Goal: Complete application form: Complete application form

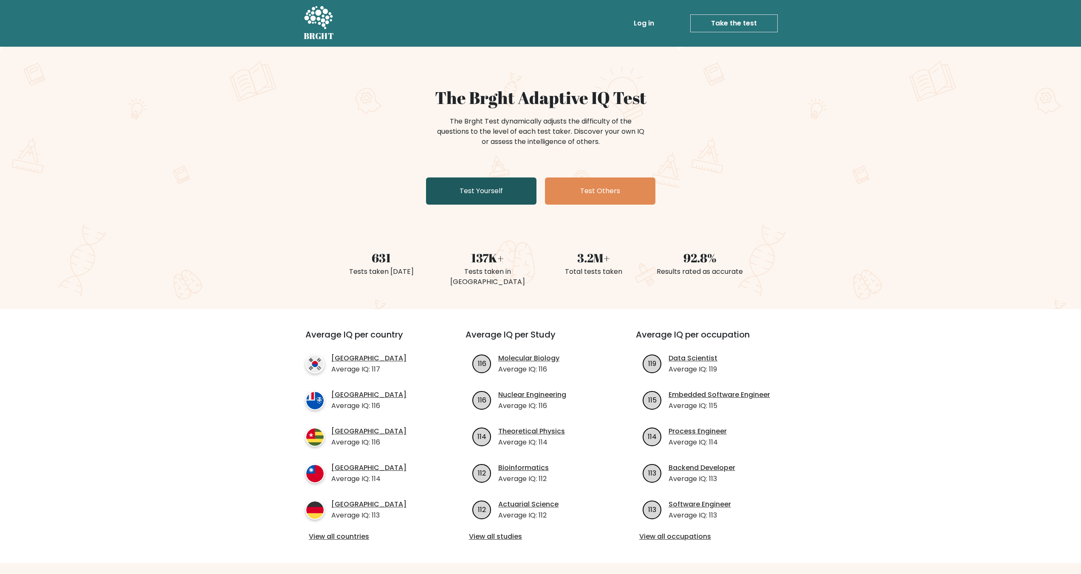
click at [508, 198] on link "Test Yourself" at bounding box center [481, 191] width 110 height 27
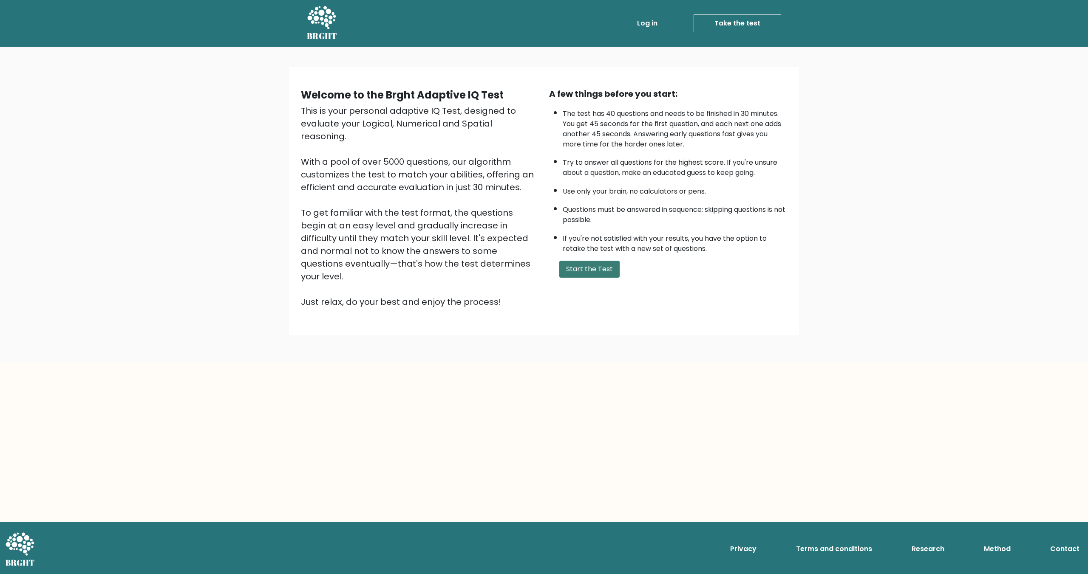
click at [595, 265] on button "Start the Test" at bounding box center [589, 269] width 60 height 17
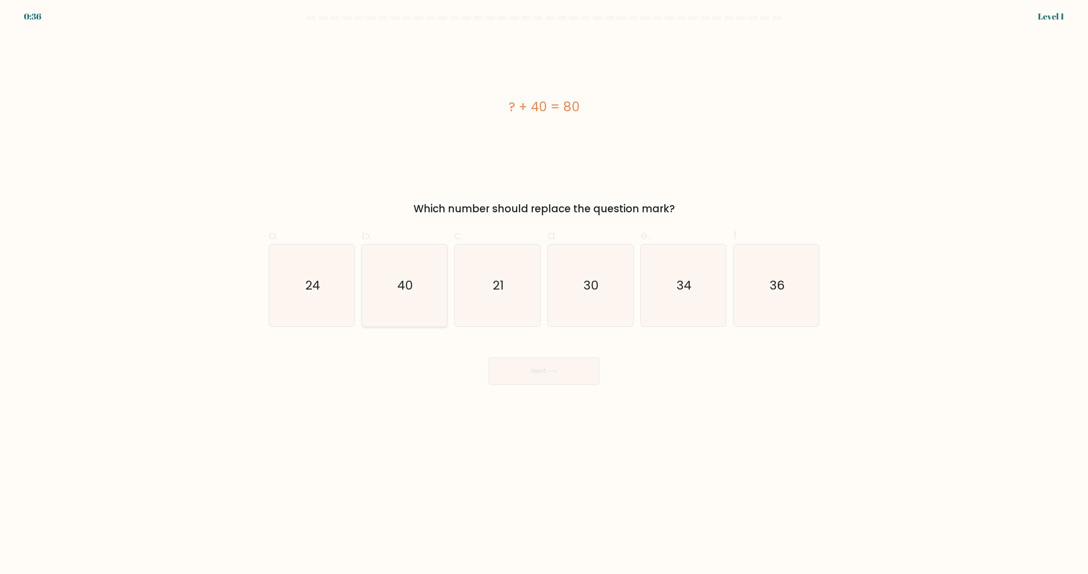
click at [412, 291] on text "40" at bounding box center [405, 285] width 16 height 17
click at [544, 291] on input "b. 40" at bounding box center [544, 290] width 0 height 6
radio input "true"
click at [514, 361] on button "Next" at bounding box center [544, 371] width 110 height 27
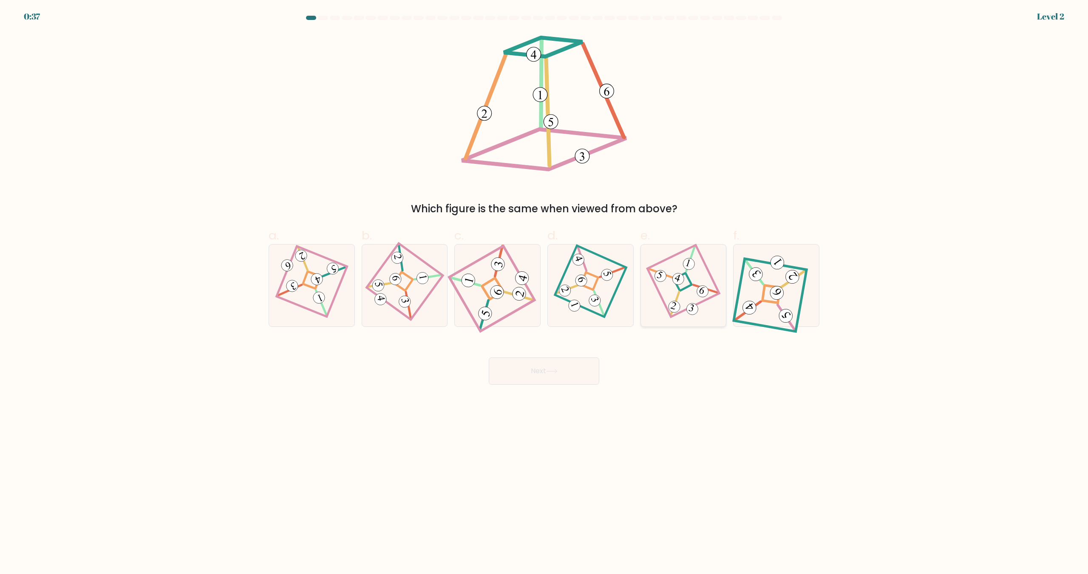
click at [696, 297] on icon at bounding box center [683, 285] width 56 height 65
click at [544, 293] on input "e." at bounding box center [544, 290] width 0 height 6
radio input "true"
click at [536, 374] on button "Next" at bounding box center [544, 371] width 110 height 27
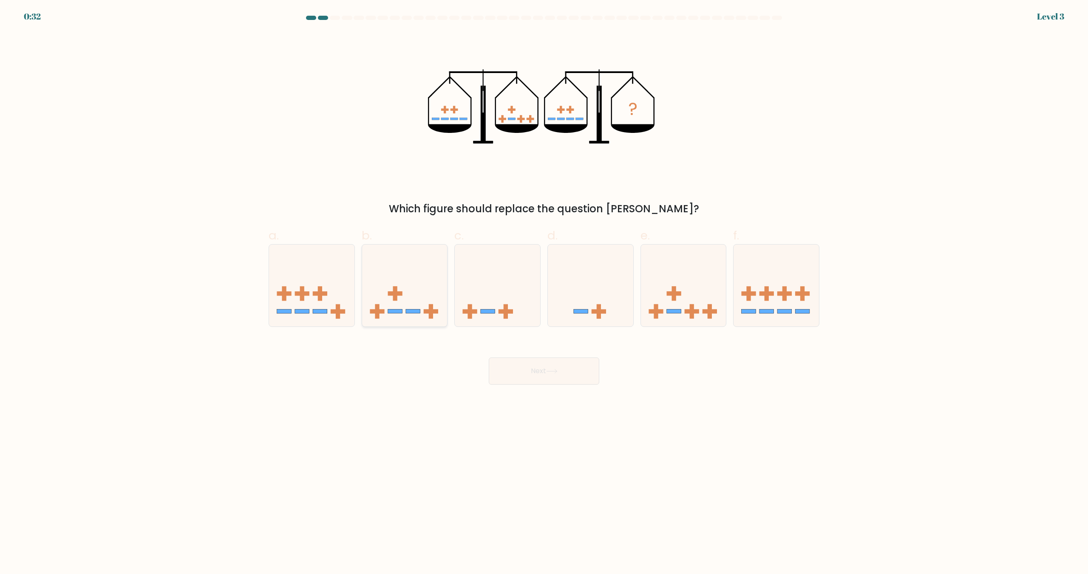
drag, startPoint x: 355, startPoint y: 280, endPoint x: 385, endPoint y: 282, distance: 30.2
click at [355, 280] on div "a." at bounding box center [311, 277] width 93 height 100
click at [415, 281] on icon at bounding box center [404, 286] width 85 height 71
click at [544, 287] on input "b." at bounding box center [544, 290] width 0 height 6
radio input "true"
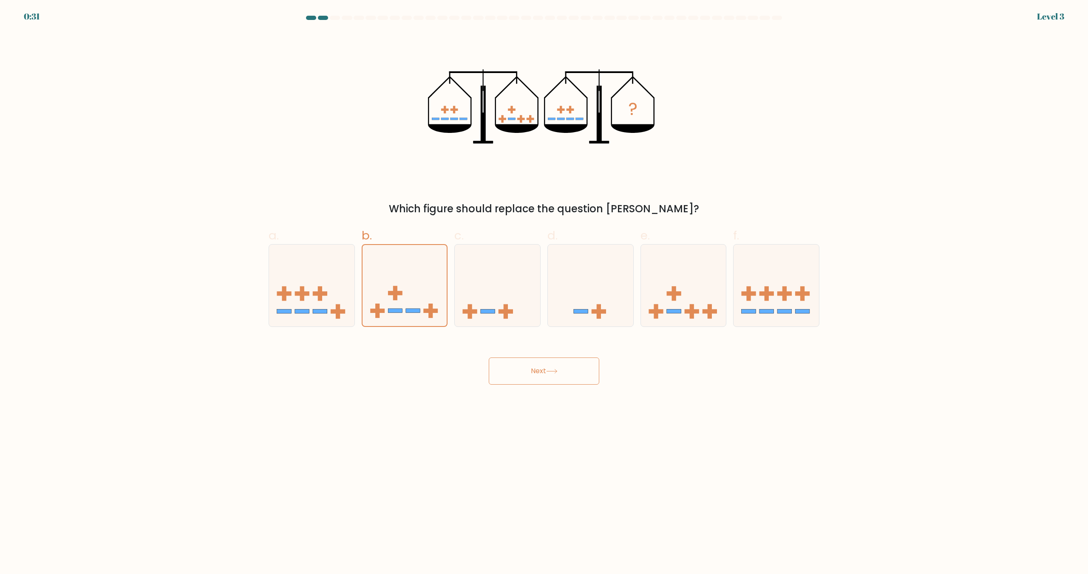
click at [560, 367] on button "Next" at bounding box center [544, 371] width 110 height 27
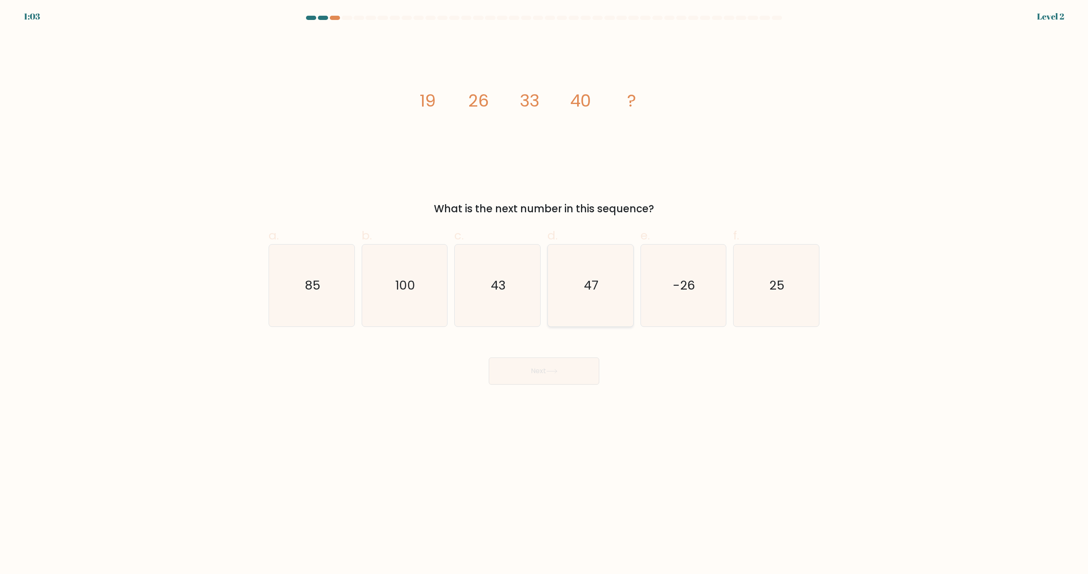
click at [612, 316] on icon "47" at bounding box center [590, 286] width 82 height 82
click at [544, 293] on input "d. 47" at bounding box center [544, 290] width 0 height 6
radio input "true"
click at [586, 369] on button "Next" at bounding box center [544, 371] width 110 height 27
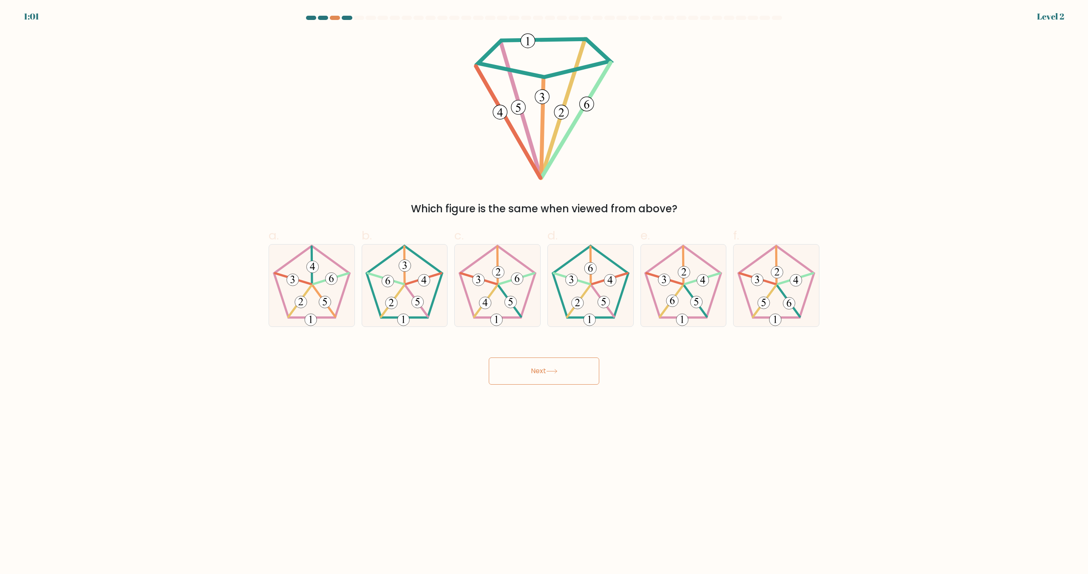
click at [540, 364] on button "Next" at bounding box center [544, 371] width 110 height 27
click at [634, 354] on div "Next" at bounding box center [543, 361] width 561 height 48
click at [418, 307] on 407 at bounding box center [418, 303] width 12 height 12
click at [544, 293] on input "b." at bounding box center [544, 290] width 0 height 6
radio input "true"
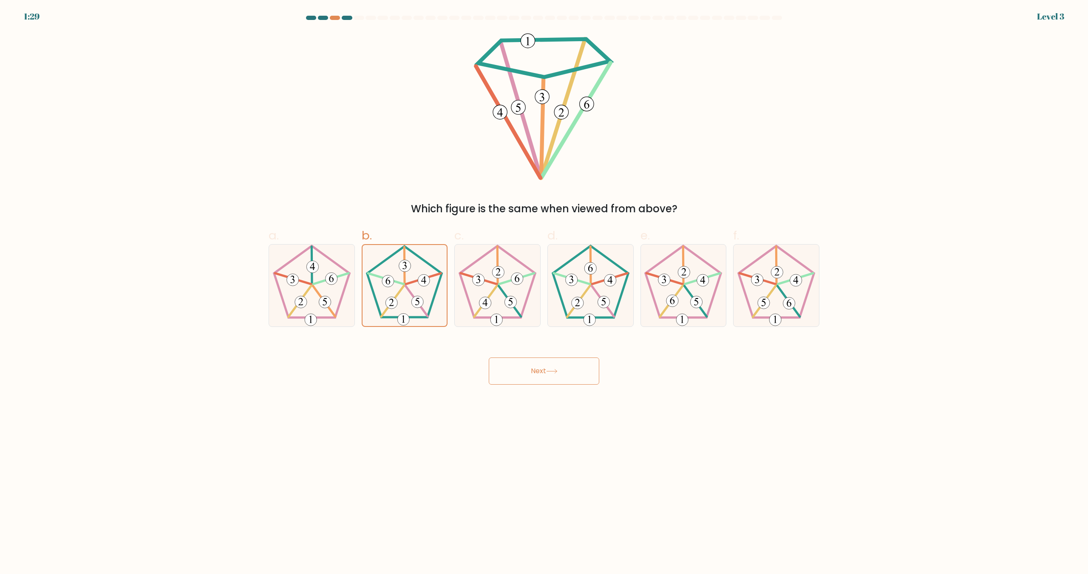
click at [542, 366] on button "Next" at bounding box center [544, 371] width 110 height 27
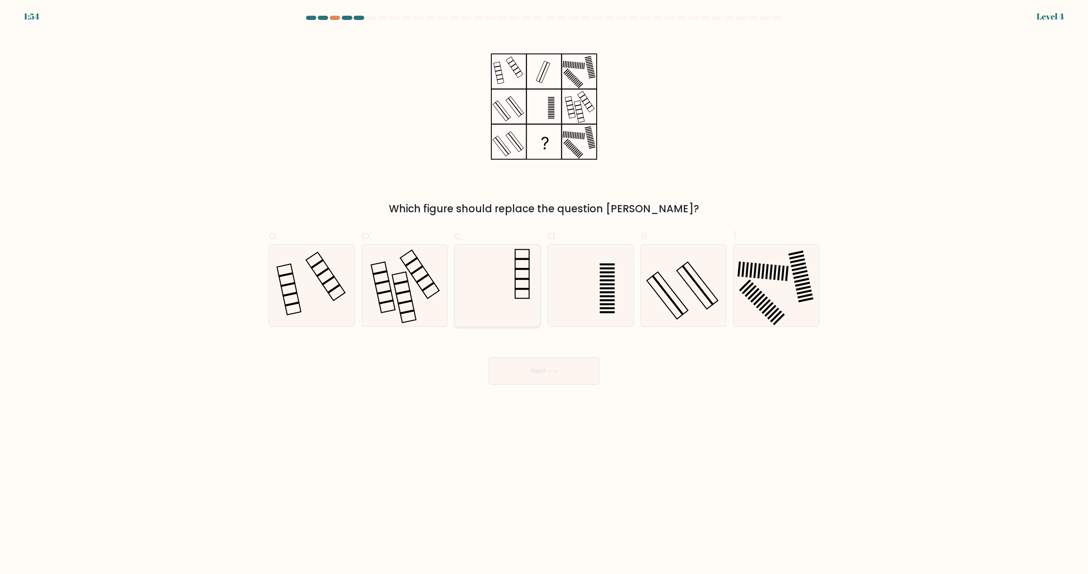
click at [508, 285] on icon at bounding box center [497, 286] width 82 height 82
click at [544, 287] on input "c." at bounding box center [544, 290] width 0 height 6
radio input "true"
click at [576, 372] on button "Next" at bounding box center [544, 371] width 110 height 27
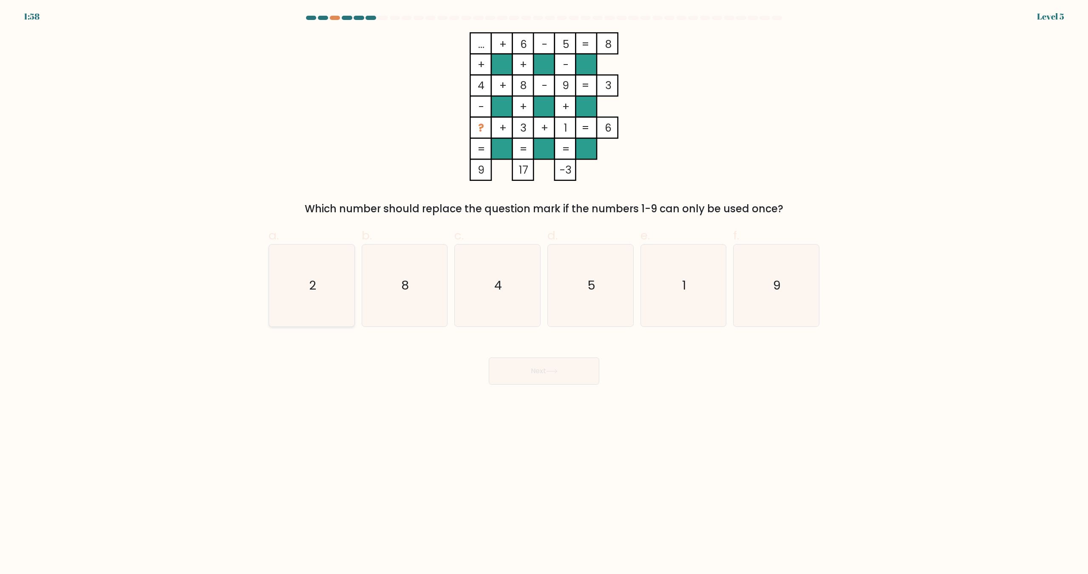
click at [314, 280] on text "2" at bounding box center [312, 285] width 7 height 17
click at [544, 287] on input "a. 2" at bounding box center [544, 290] width 0 height 6
radio input "true"
click at [557, 371] on icon at bounding box center [551, 371] width 11 height 5
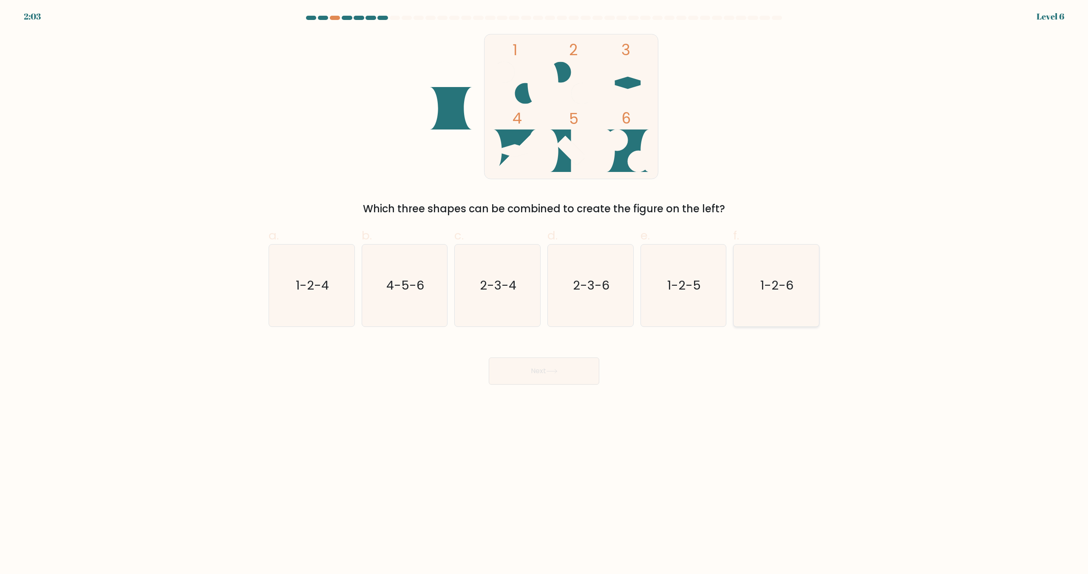
click at [768, 294] on text "1-2-6" at bounding box center [776, 285] width 33 height 17
click at [544, 293] on input "f. 1-2-6" at bounding box center [544, 290] width 0 height 6
radio input "true"
click at [540, 375] on button "Next" at bounding box center [544, 371] width 110 height 27
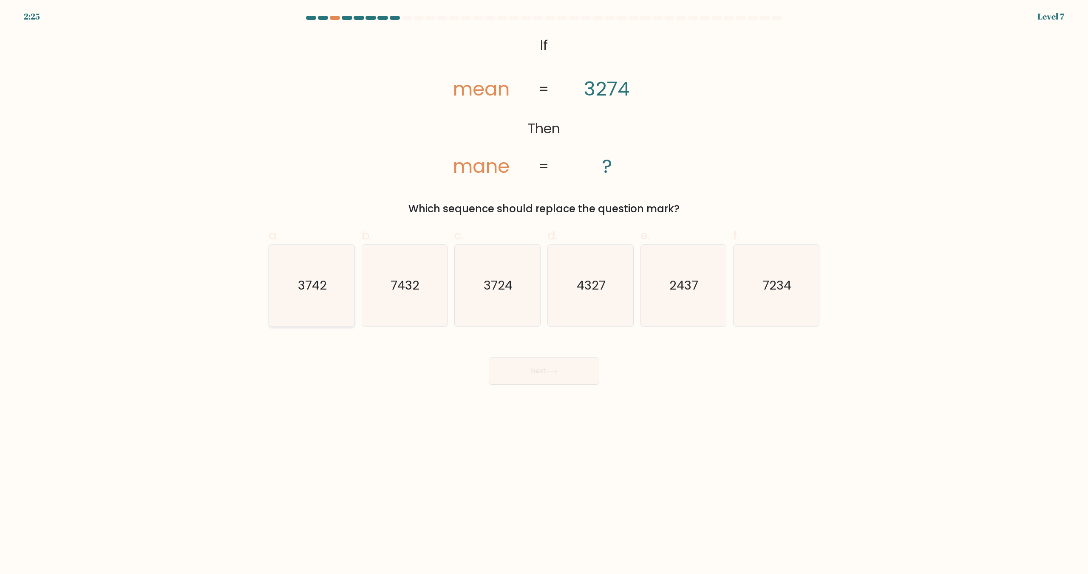
click at [331, 307] on icon "3742" at bounding box center [312, 286] width 82 height 82
click at [544, 293] on input "a. 3742" at bounding box center [544, 290] width 0 height 6
radio input "true"
drag, startPoint x: 525, startPoint y: 370, endPoint x: 505, endPoint y: 365, distance: 20.7
click at [525, 370] on button "Next" at bounding box center [544, 371] width 110 height 27
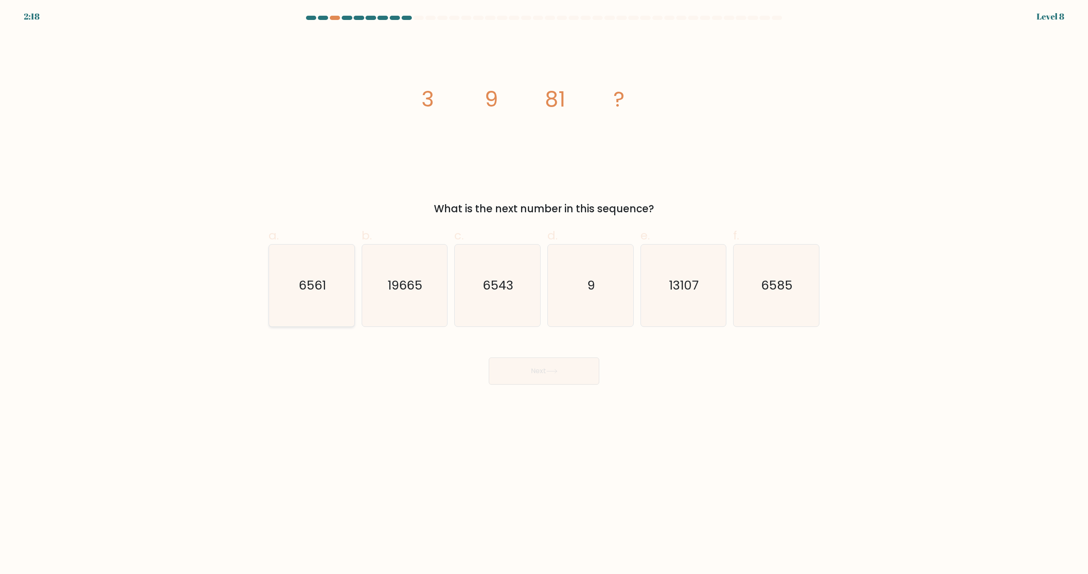
click at [289, 303] on icon "6561" at bounding box center [312, 286] width 82 height 82
click at [544, 293] on input "a. 6561" at bounding box center [544, 290] width 0 height 6
radio input "true"
click at [578, 369] on button "Next" at bounding box center [544, 371] width 110 height 27
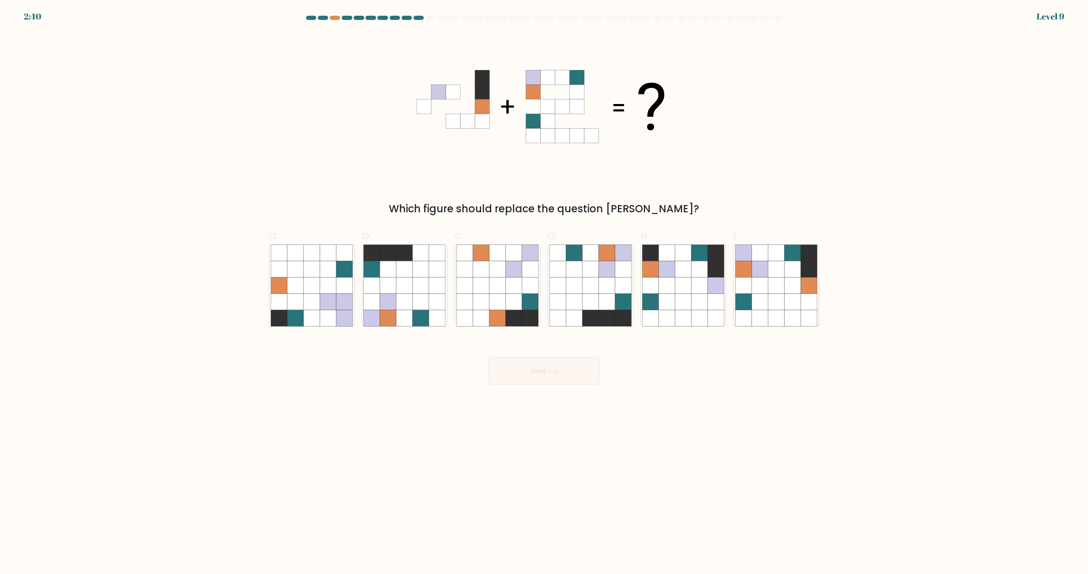
drag, startPoint x: 791, startPoint y: 299, endPoint x: 628, endPoint y: 369, distance: 177.0
click at [791, 299] on icon at bounding box center [792, 302] width 16 height 16
click at [544, 293] on input "f." at bounding box center [544, 290] width 0 height 6
radio input "true"
click at [531, 359] on button "Next" at bounding box center [544, 371] width 110 height 27
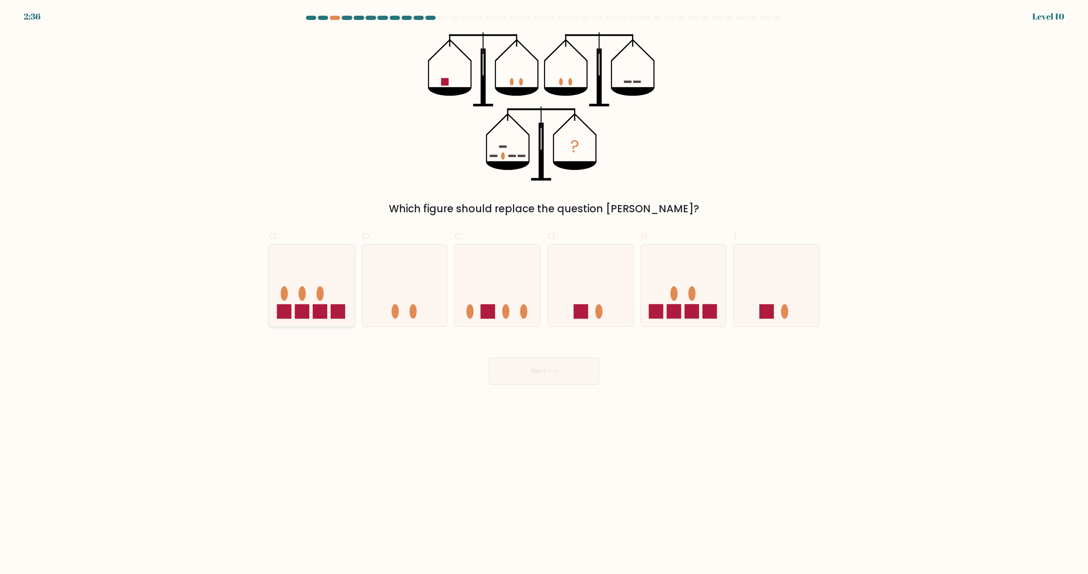
drag, startPoint x: 322, startPoint y: 273, endPoint x: 339, endPoint y: 288, distance: 23.1
click at [322, 273] on icon at bounding box center [311, 286] width 85 height 71
click at [544, 287] on input "a." at bounding box center [544, 290] width 0 height 6
radio input "true"
click at [532, 363] on button "Next" at bounding box center [544, 371] width 110 height 27
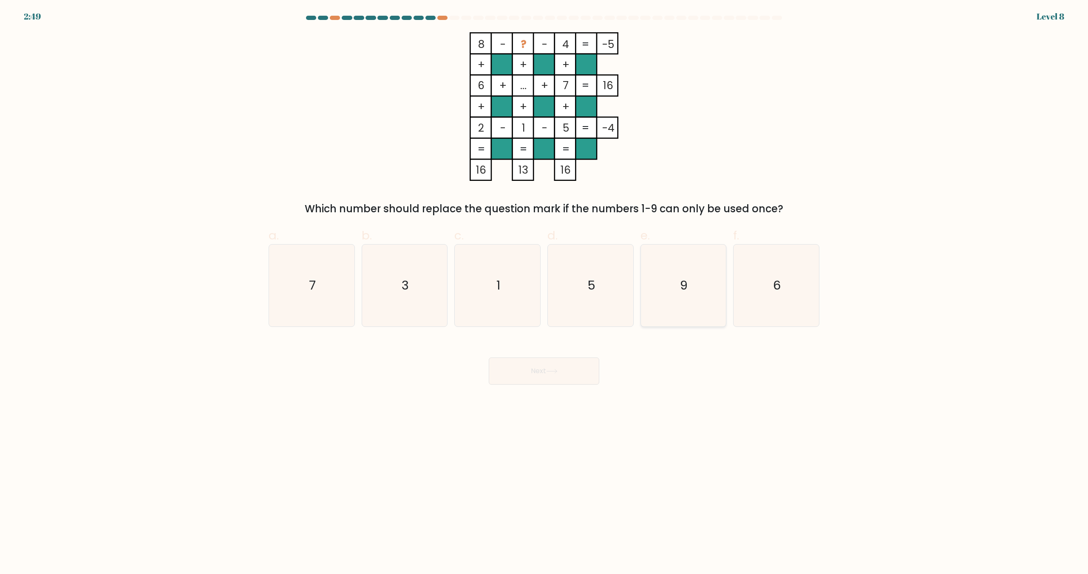
click at [675, 310] on icon "9" at bounding box center [683, 286] width 82 height 82
click at [544, 293] on input "e. 9" at bounding box center [544, 290] width 0 height 6
radio input "true"
click at [573, 381] on button "Next" at bounding box center [544, 371] width 110 height 27
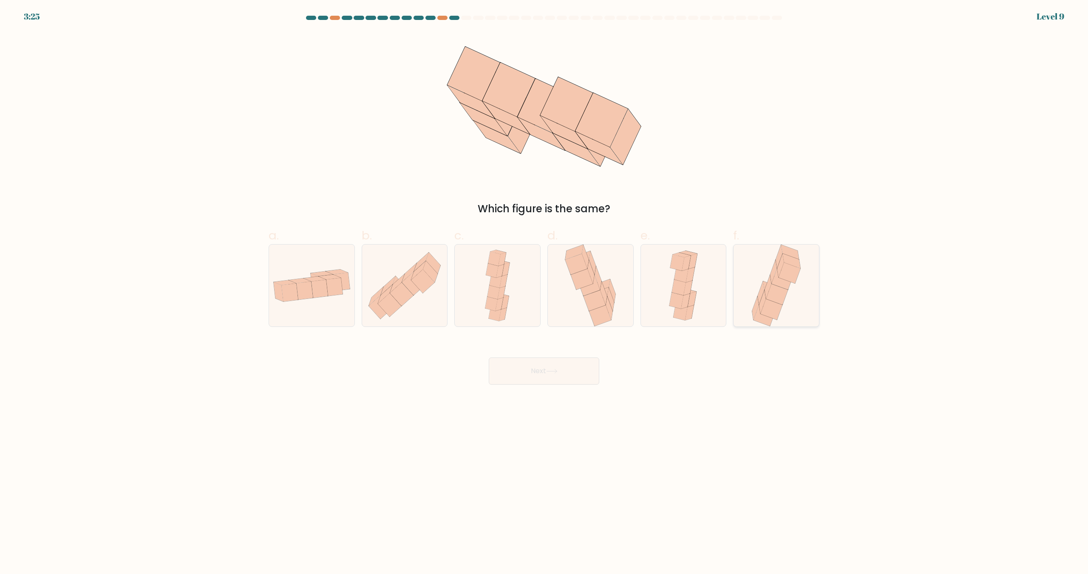
click at [758, 285] on icon at bounding box center [776, 286] width 54 height 82
click at [544, 287] on input "f." at bounding box center [544, 290] width 0 height 6
radio input "true"
click at [372, 276] on icon at bounding box center [404, 286] width 85 height 75
click at [544, 287] on input "b." at bounding box center [544, 290] width 0 height 6
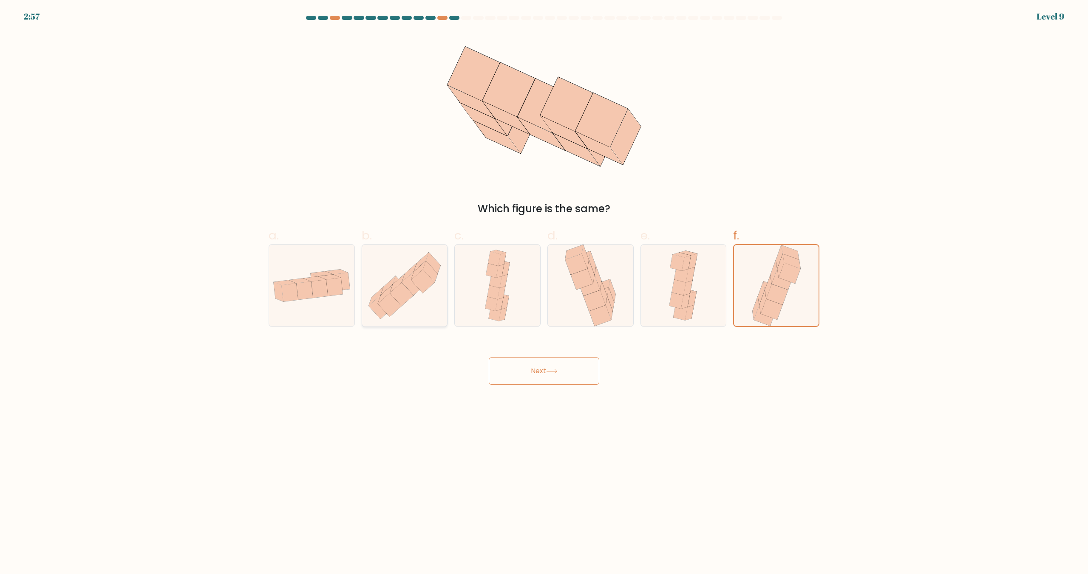
radio input "true"
click at [769, 287] on icon at bounding box center [767, 287] width 7 height 23
click at [544, 287] on input "f." at bounding box center [544, 290] width 0 height 6
radio input "true"
click at [613, 307] on icon at bounding box center [610, 299] width 7 height 23
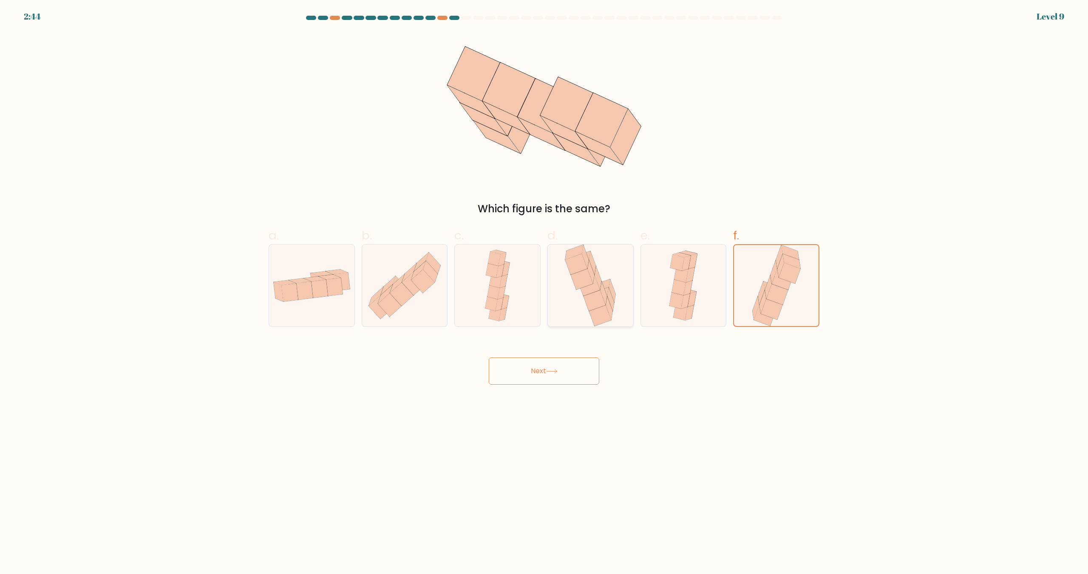
click at [544, 293] on input "d." at bounding box center [544, 290] width 0 height 6
radio input "true"
click at [583, 372] on button "Next" at bounding box center [544, 371] width 110 height 27
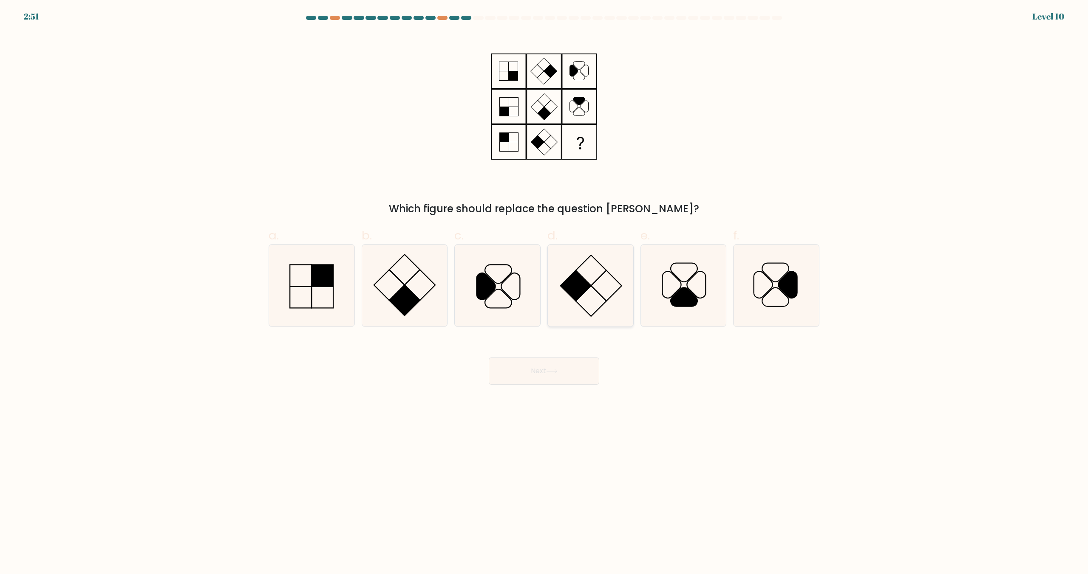
drag, startPoint x: 774, startPoint y: 301, endPoint x: 586, endPoint y: 301, distance: 188.2
click at [774, 301] on icon at bounding box center [776, 286] width 82 height 82
click at [544, 293] on input "f." at bounding box center [544, 290] width 0 height 6
radio input "true"
click at [563, 376] on button "Next" at bounding box center [544, 371] width 110 height 27
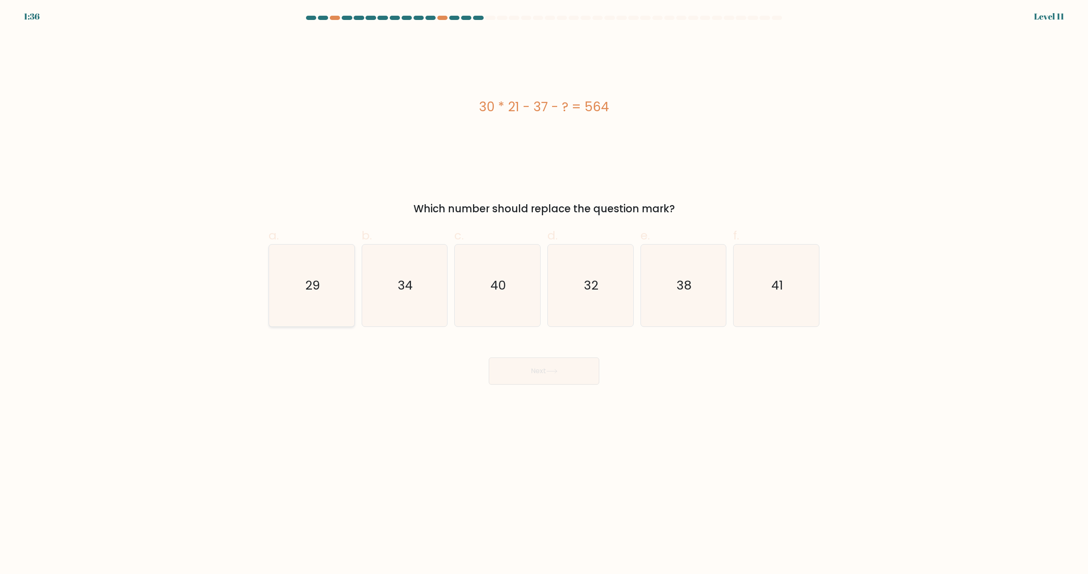
click at [290, 285] on icon "29" at bounding box center [312, 286] width 82 height 82
click at [544, 287] on input "a. 29" at bounding box center [544, 290] width 0 height 6
radio input "true"
click at [564, 366] on button "Next" at bounding box center [544, 371] width 110 height 27
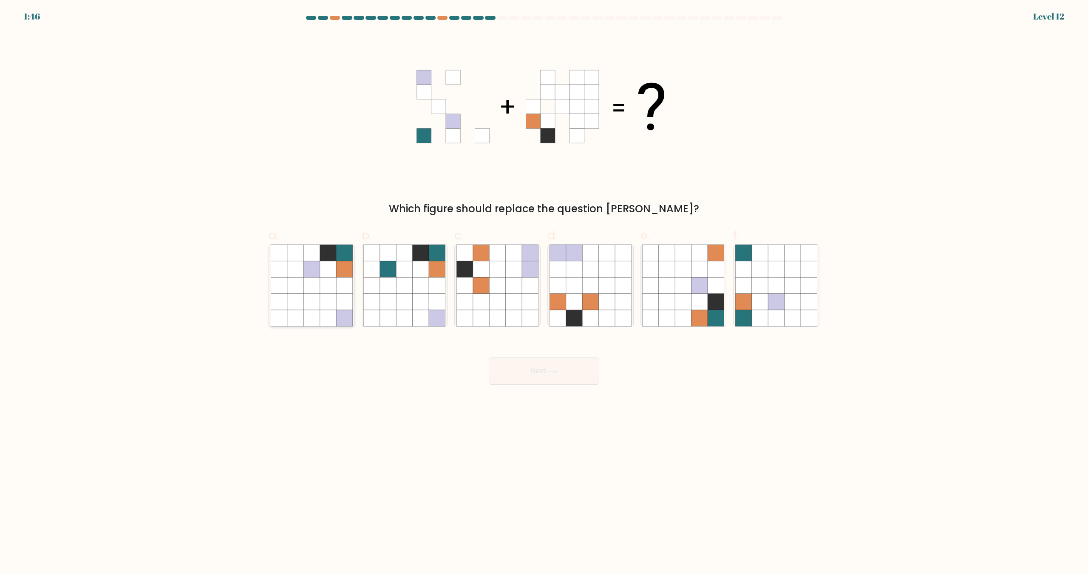
click at [317, 280] on icon at bounding box center [311, 286] width 16 height 16
click at [544, 287] on input "a." at bounding box center [544, 290] width 0 height 6
radio input "true"
drag, startPoint x: 575, startPoint y: 383, endPoint x: 575, endPoint y: 372, distance: 11.1
click at [574, 378] on button "Next" at bounding box center [544, 371] width 110 height 27
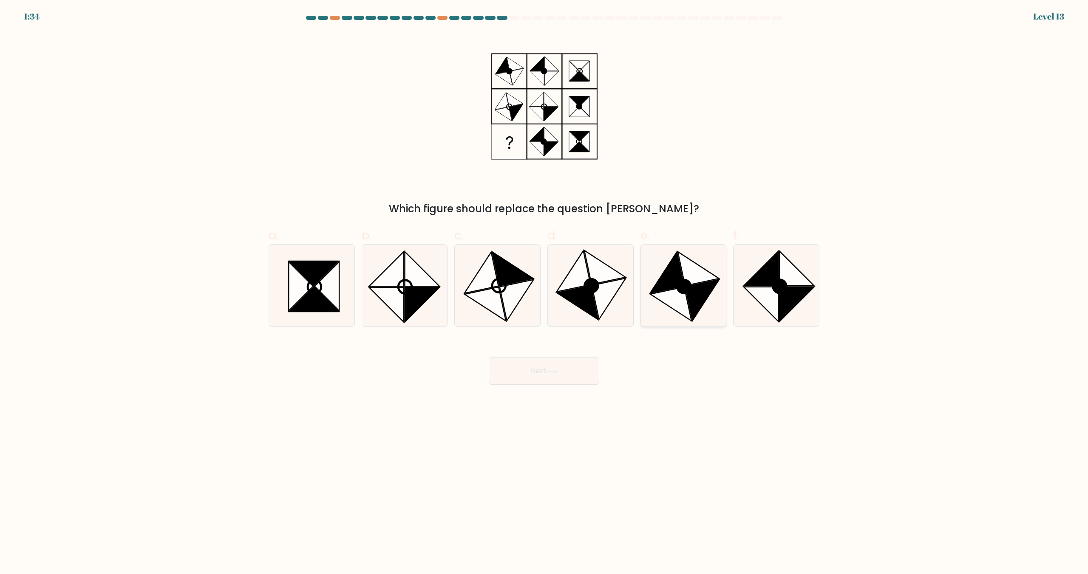
click at [691, 291] on icon at bounding box center [702, 300] width 34 height 41
click at [544, 291] on input "e." at bounding box center [544, 290] width 0 height 6
radio input "true"
click at [530, 362] on button "Next" at bounding box center [544, 371] width 110 height 27
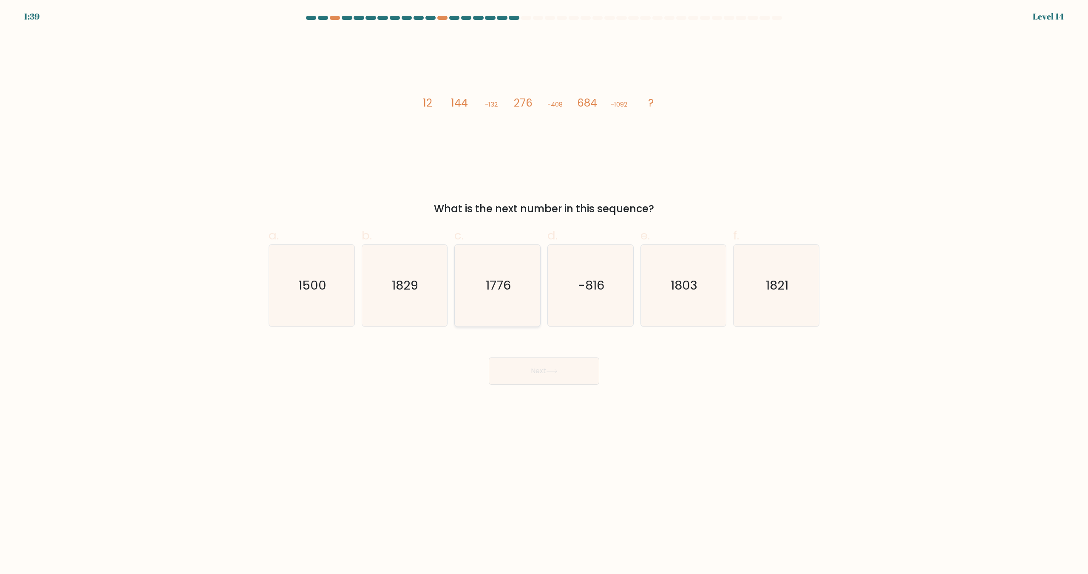
click at [515, 292] on icon "1776" at bounding box center [497, 286] width 82 height 82
click at [544, 292] on input "c. [DATE]" at bounding box center [544, 290] width 0 height 6
radio input "true"
click at [560, 374] on button "Next" at bounding box center [544, 371] width 110 height 27
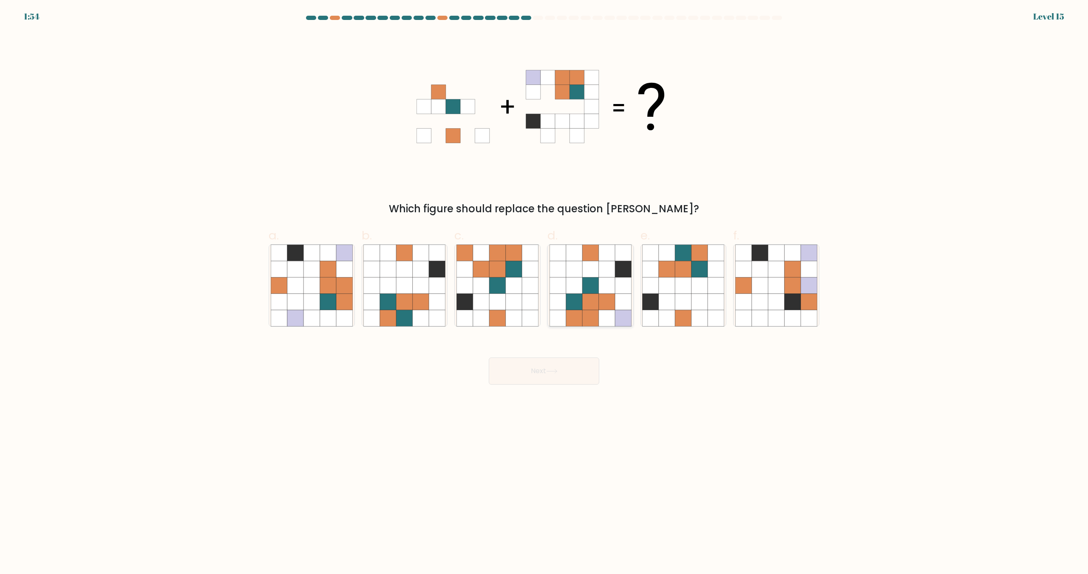
click at [616, 291] on icon at bounding box center [623, 286] width 16 height 16
click at [544, 291] on input "d." at bounding box center [544, 290] width 0 height 6
radio input "true"
click at [579, 362] on button "Next" at bounding box center [544, 371] width 110 height 27
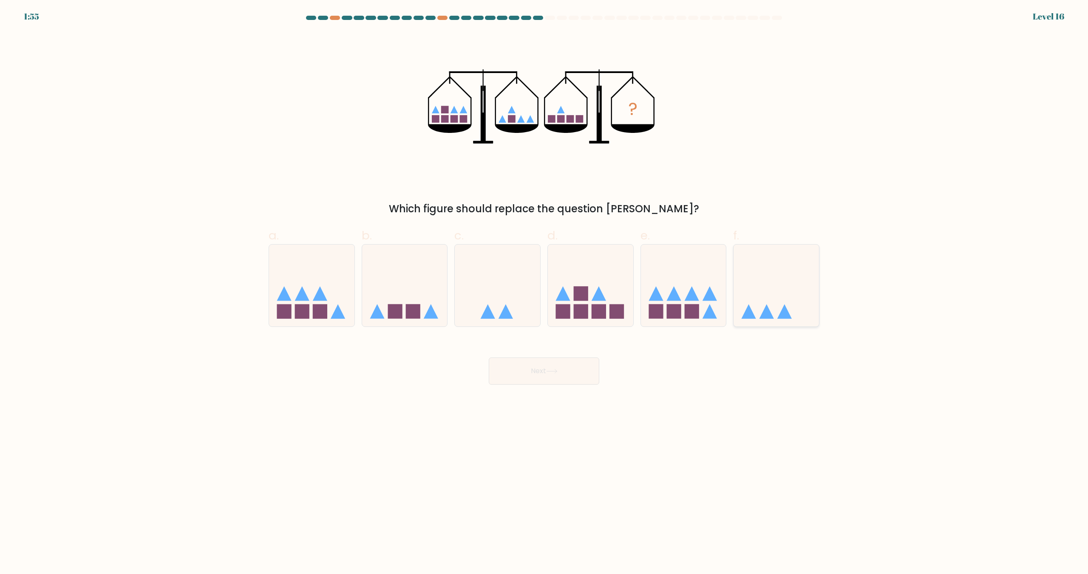
click at [775, 313] on icon at bounding box center [775, 286] width 85 height 71
click at [544, 293] on input "f." at bounding box center [544, 290] width 0 height 6
radio input "true"
click at [568, 364] on button "Next" at bounding box center [544, 371] width 110 height 27
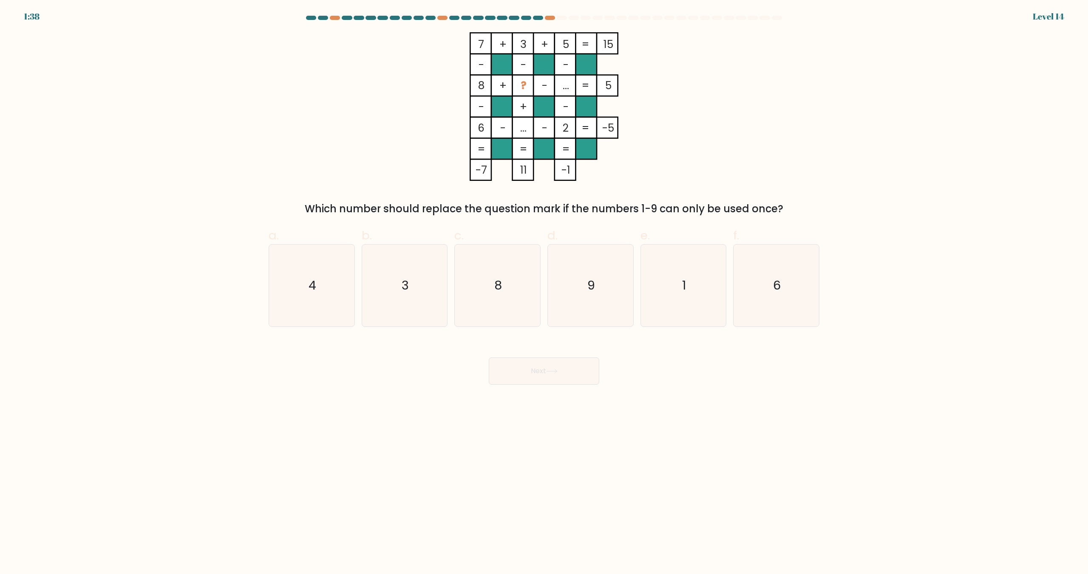
drag, startPoint x: 568, startPoint y: 89, endPoint x: 558, endPoint y: 90, distance: 9.8
click at [568, 89] on tspan "..." at bounding box center [565, 85] width 6 height 15
click at [533, 88] on rect at bounding box center [543, 85] width 21 height 21
click at [337, 273] on icon "4" at bounding box center [312, 286] width 82 height 82
click at [544, 287] on input "a. 4" at bounding box center [544, 290] width 0 height 6
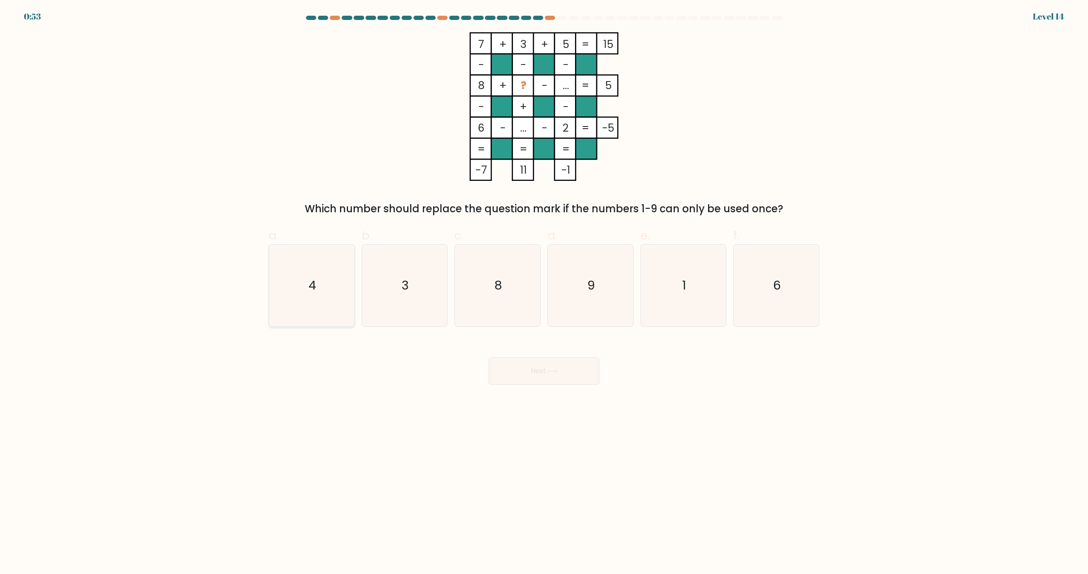
radio input "true"
click at [569, 375] on button "Next" at bounding box center [544, 371] width 110 height 27
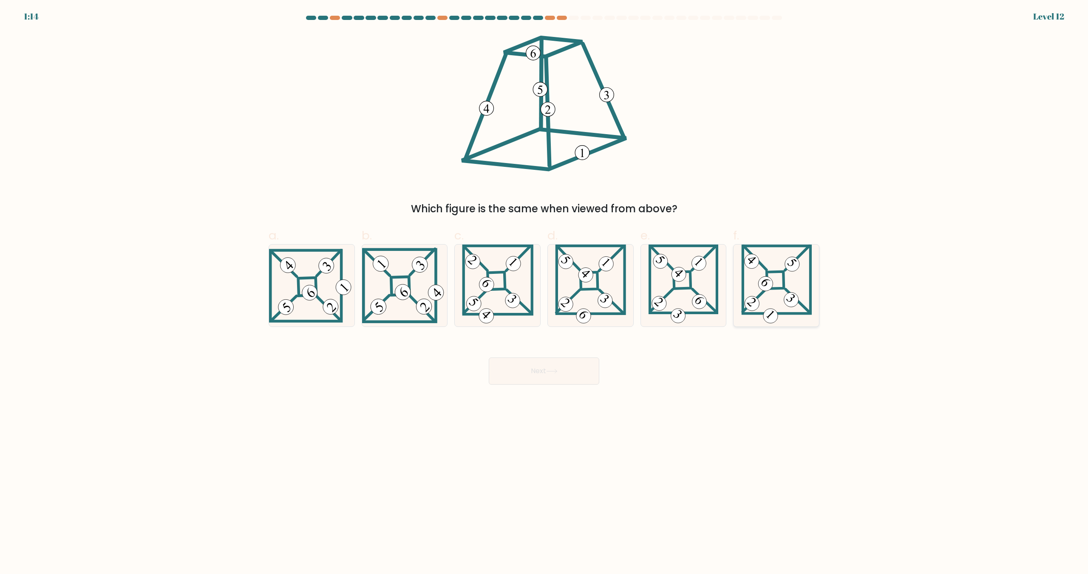
click at [776, 281] on icon at bounding box center [776, 286] width 71 height 82
click at [544, 287] on input "f." at bounding box center [544, 290] width 0 height 6
radio input "true"
click at [588, 369] on button "Next" at bounding box center [544, 371] width 110 height 27
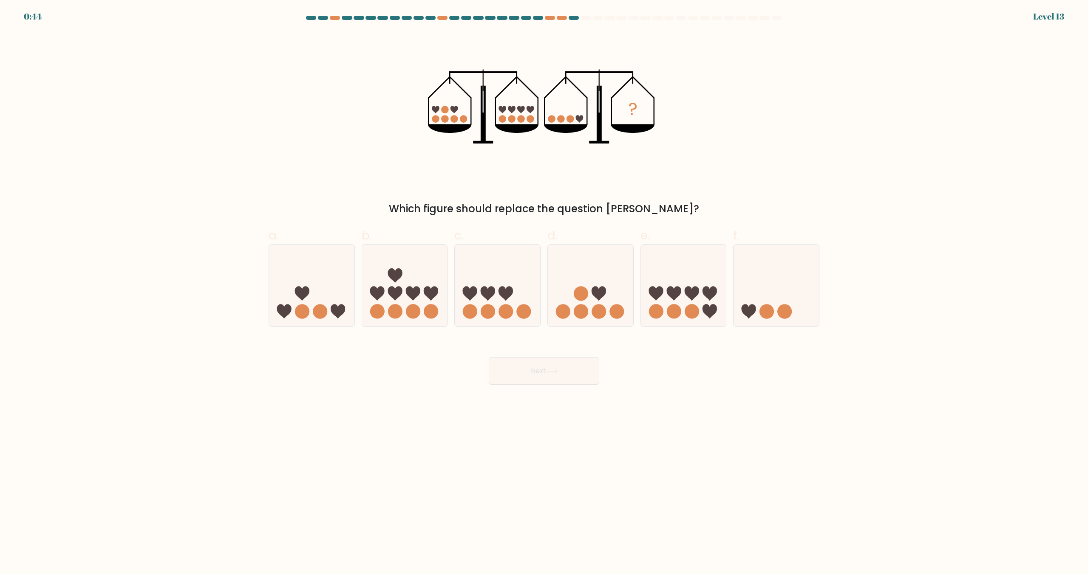
drag, startPoint x: 319, startPoint y: 305, endPoint x: 512, endPoint y: 376, distance: 205.7
click at [315, 304] on icon at bounding box center [311, 286] width 85 height 71
click at [544, 293] on input "a." at bounding box center [544, 290] width 0 height 6
radio input "true"
drag, startPoint x: 573, startPoint y: 375, endPoint x: 535, endPoint y: 382, distance: 39.0
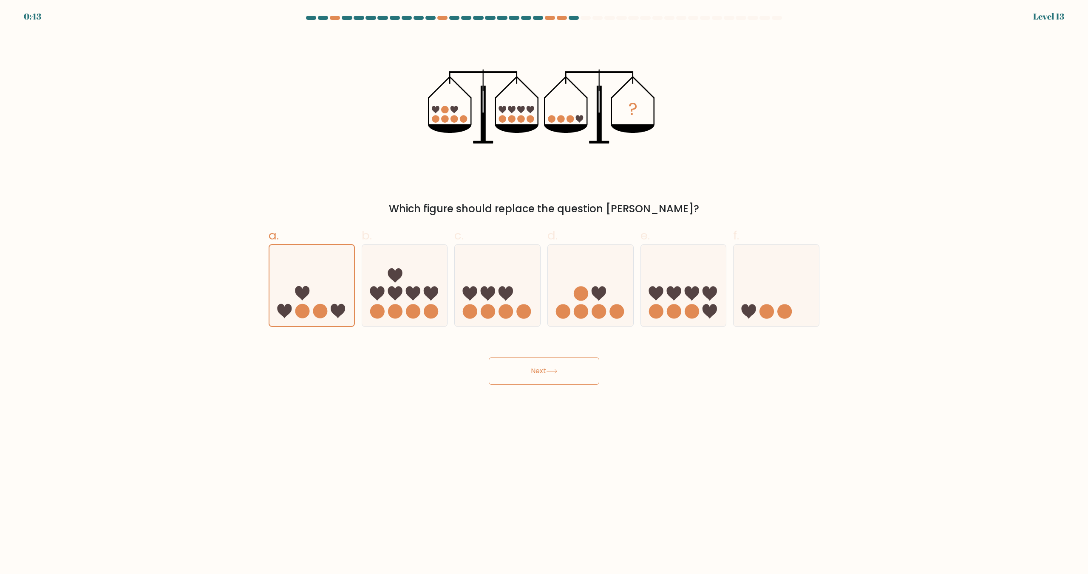
click at [573, 374] on button "Next" at bounding box center [544, 371] width 110 height 27
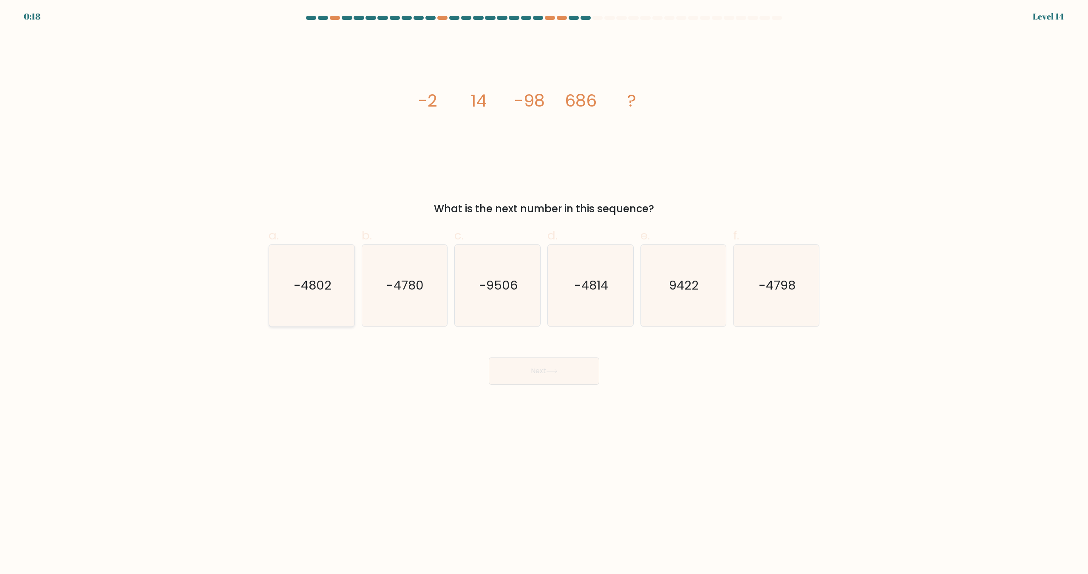
drag, startPoint x: 331, startPoint y: 283, endPoint x: 337, endPoint y: 285, distance: 5.8
click at [331, 283] on icon "-4802" at bounding box center [312, 286] width 82 height 82
click at [544, 287] on input "a. -4802" at bounding box center [544, 290] width 0 height 6
radio input "true"
click at [569, 385] on body "0:17 Level 14" at bounding box center [544, 287] width 1088 height 574
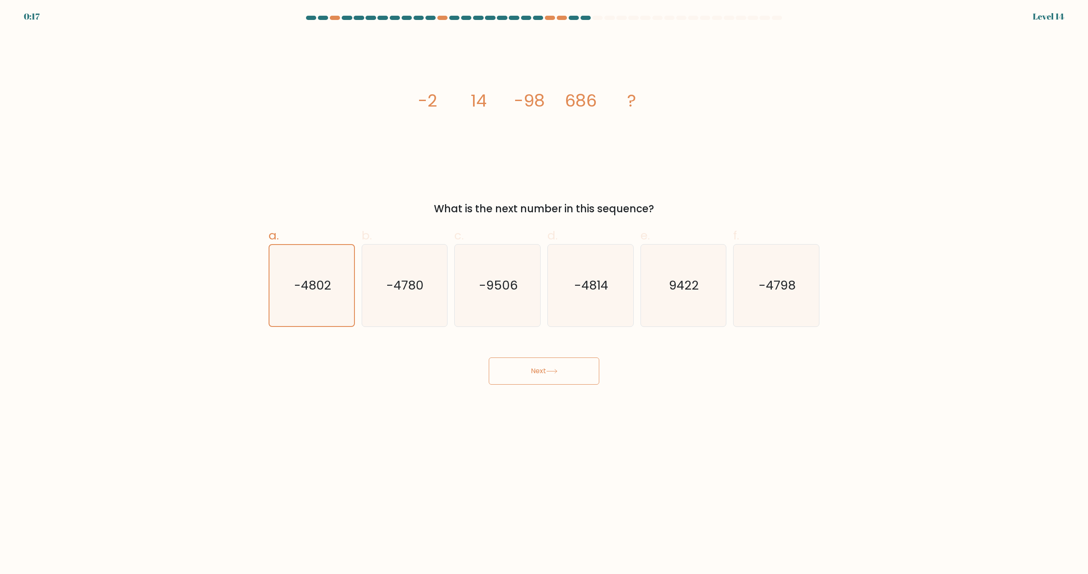
click at [567, 379] on button "Next" at bounding box center [544, 371] width 110 height 27
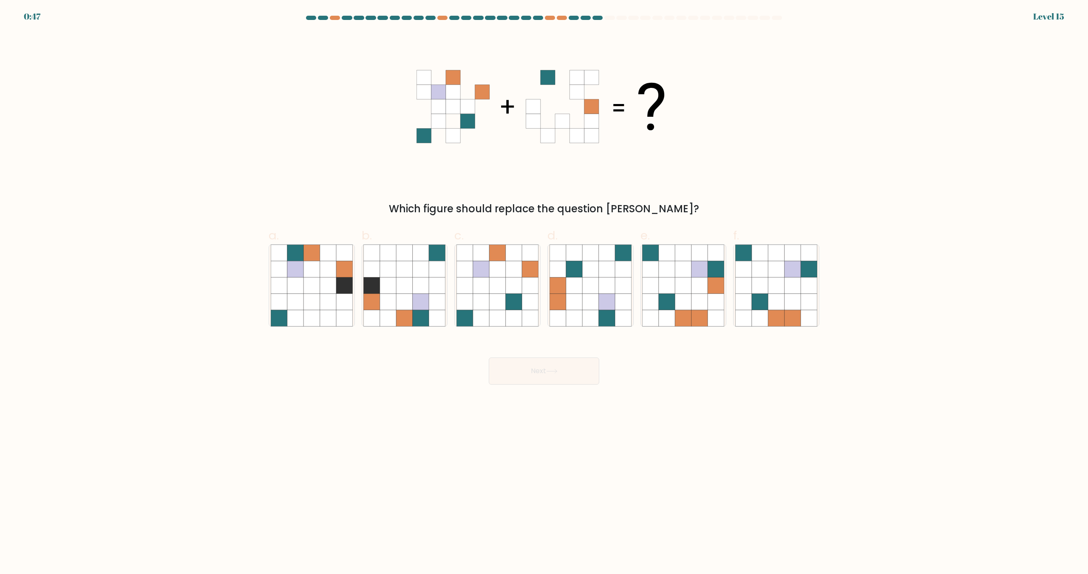
drag, startPoint x: 514, startPoint y: 276, endPoint x: 527, endPoint y: 354, distance: 79.7
click at [514, 275] on icon at bounding box center [514, 269] width 16 height 16
click at [544, 287] on input "c." at bounding box center [544, 290] width 0 height 6
radio input "true"
click at [562, 364] on button "Next" at bounding box center [544, 371] width 110 height 27
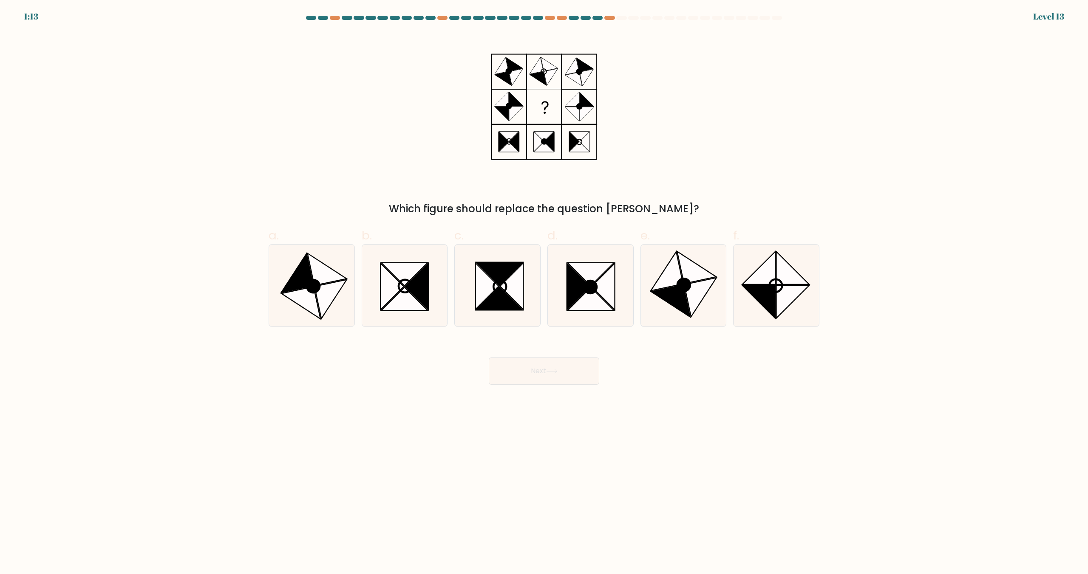
drag, startPoint x: 762, startPoint y: 289, endPoint x: 671, endPoint y: 339, distance: 103.2
click at [761, 289] on icon at bounding box center [758, 302] width 33 height 33
click at [544, 289] on input "f." at bounding box center [544, 290] width 0 height 6
radio input "true"
click at [548, 362] on button "Next" at bounding box center [544, 371] width 110 height 27
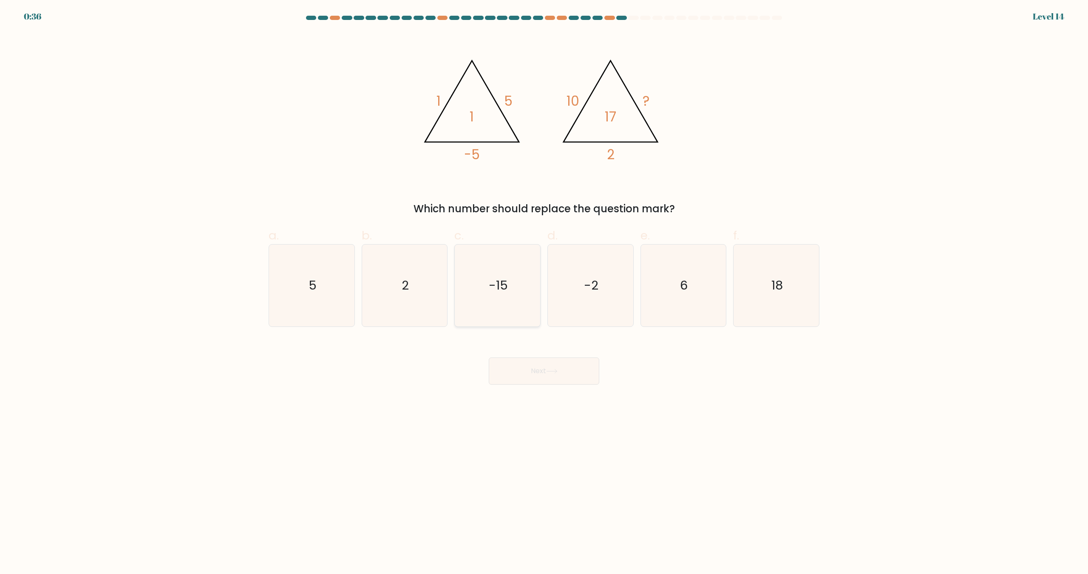
click at [500, 289] on text "-15" at bounding box center [498, 285] width 19 height 17
click at [544, 289] on input "c. -15" at bounding box center [544, 290] width 0 height 6
radio input "true"
click at [547, 373] on button "Next" at bounding box center [544, 371] width 110 height 27
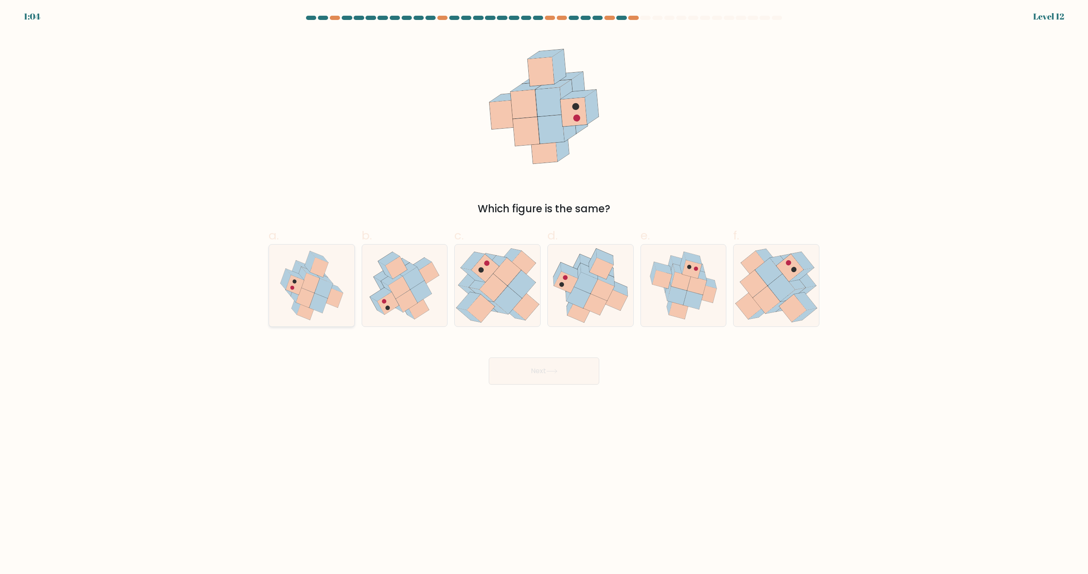
click at [320, 279] on icon at bounding box center [312, 286] width 78 height 82
click at [544, 287] on input "a." at bounding box center [544, 290] width 0 height 6
radio input "true"
click at [534, 370] on button "Next" at bounding box center [544, 371] width 110 height 27
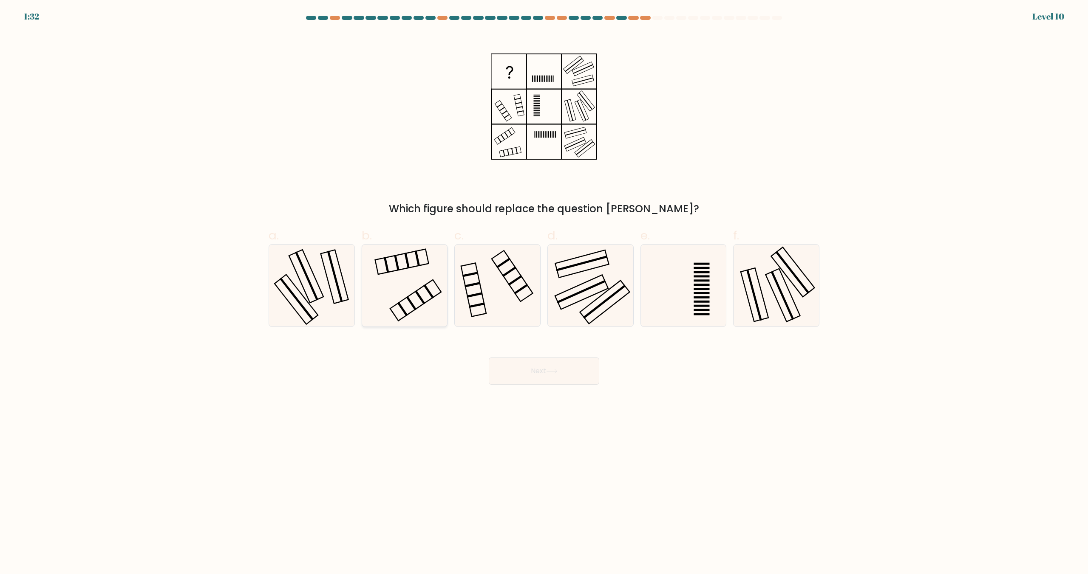
drag, startPoint x: 413, startPoint y: 287, endPoint x: 427, endPoint y: 301, distance: 19.5
click at [413, 287] on icon at bounding box center [404, 286] width 82 height 82
click at [544, 287] on input "b." at bounding box center [544, 290] width 0 height 6
radio input "true"
click at [574, 365] on button "Next" at bounding box center [544, 371] width 110 height 27
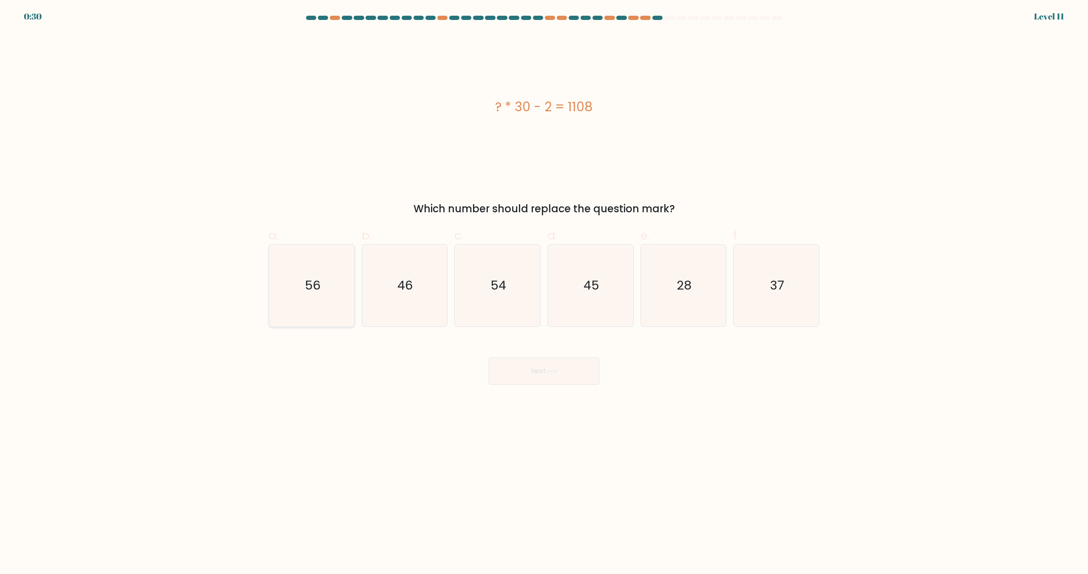
click at [321, 300] on icon "56" at bounding box center [312, 286] width 82 height 82
click at [544, 293] on input "a. 56" at bounding box center [544, 290] width 0 height 6
radio input "true"
click at [541, 361] on button "Next" at bounding box center [544, 371] width 110 height 27
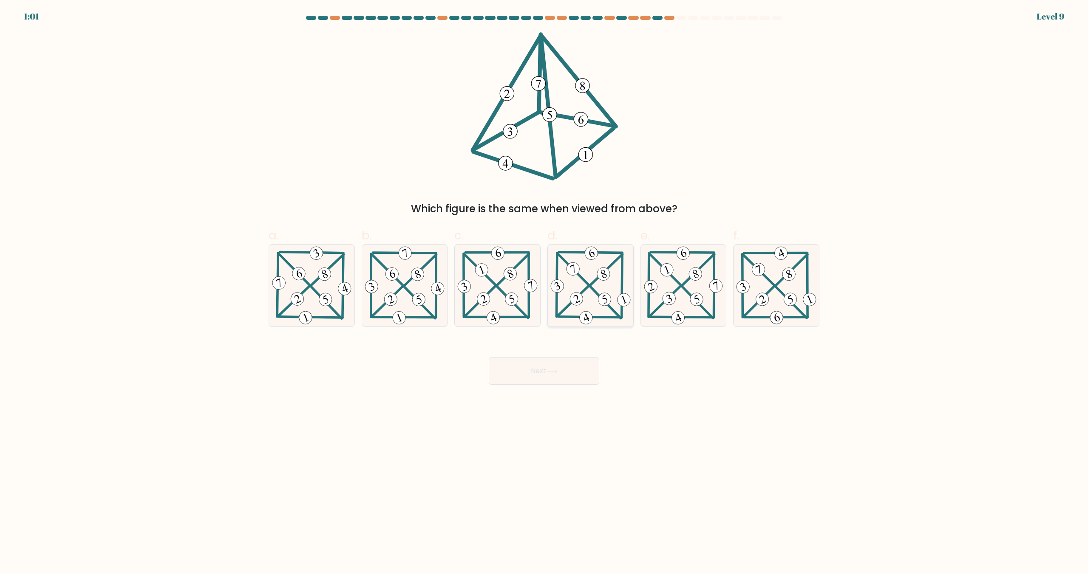
click at [588, 284] on 300 at bounding box center [573, 269] width 30 height 31
click at [544, 287] on input "d." at bounding box center [544, 290] width 0 height 6
radio input "true"
click at [542, 377] on button "Next" at bounding box center [544, 371] width 110 height 27
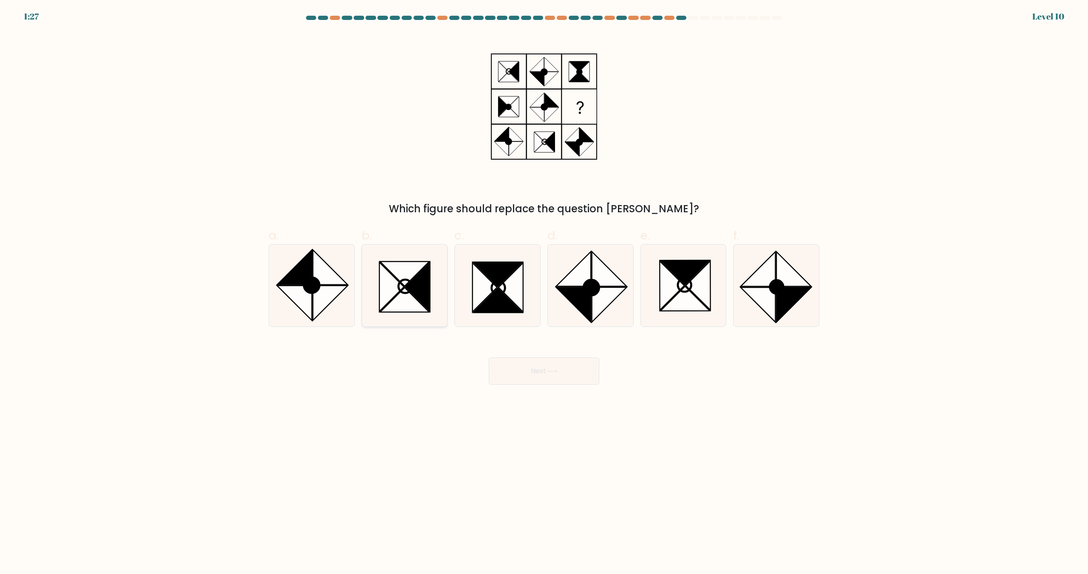
click at [405, 283] on icon at bounding box center [404, 274] width 49 height 25
click at [544, 287] on input "b." at bounding box center [544, 290] width 0 height 6
radio input "true"
click at [663, 296] on icon at bounding box center [672, 285] width 25 height 49
click at [544, 293] on input "e." at bounding box center [544, 290] width 0 height 6
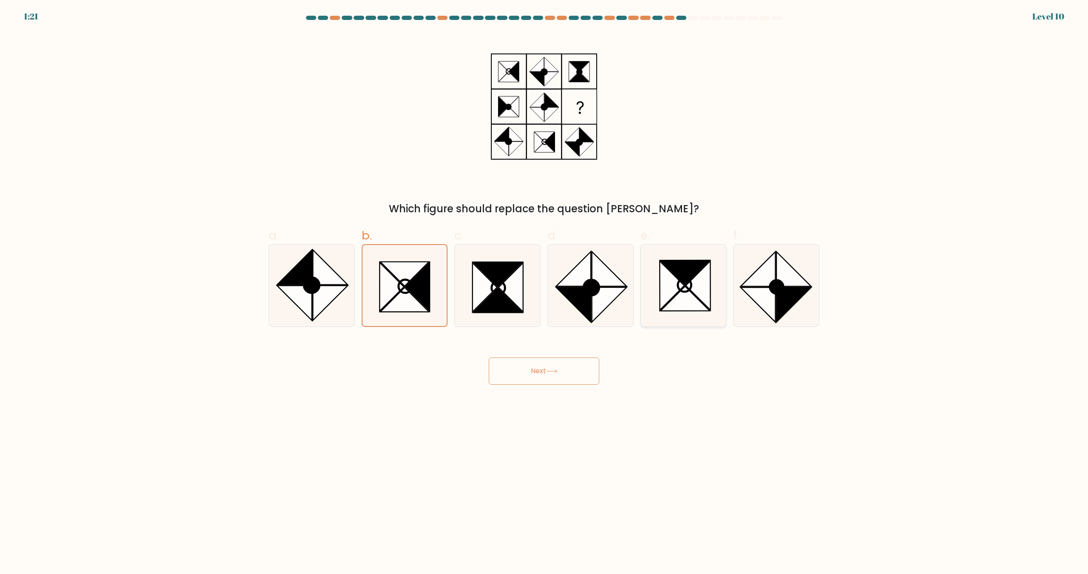
radio input "true"
click at [419, 288] on icon at bounding box center [417, 287] width 25 height 49
click at [544, 288] on input "b." at bounding box center [544, 290] width 0 height 6
radio input "true"
click at [669, 282] on icon at bounding box center [672, 285] width 25 height 49
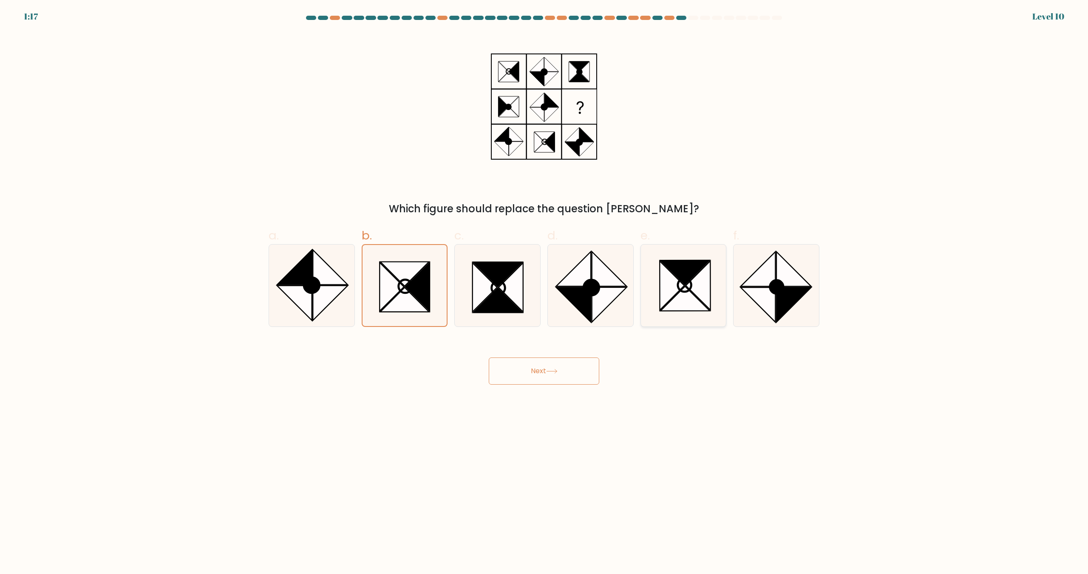
click at [544, 287] on input "e." at bounding box center [544, 290] width 0 height 6
radio input "true"
click at [422, 272] on icon at bounding box center [417, 287] width 25 height 49
click at [544, 287] on input "b." at bounding box center [544, 290] width 0 height 6
radio input "true"
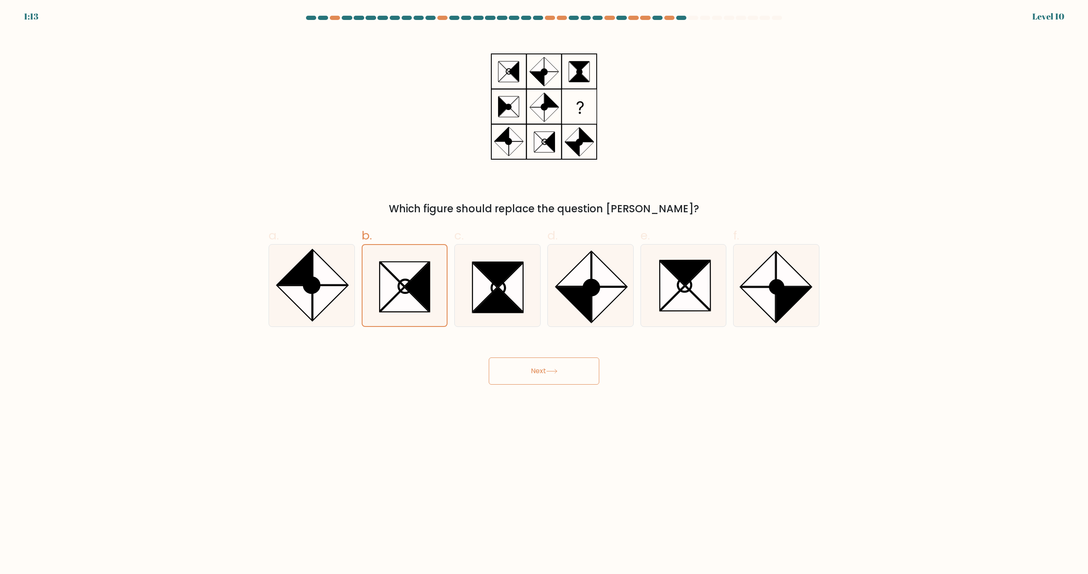
click at [539, 364] on button "Next" at bounding box center [544, 371] width 110 height 27
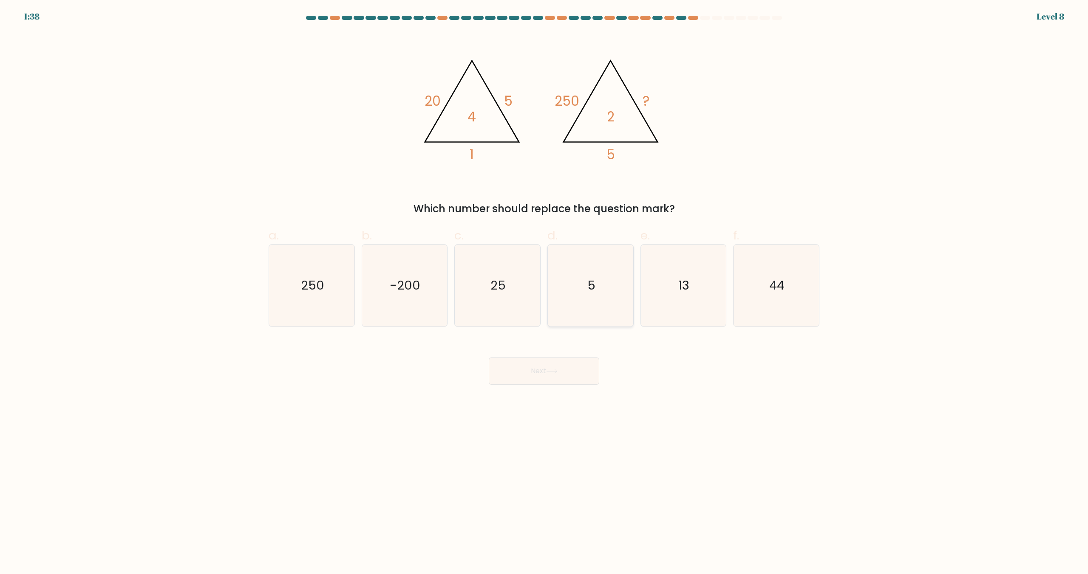
click at [594, 297] on icon "5" at bounding box center [590, 286] width 82 height 82
click at [544, 293] on input "d. 5" at bounding box center [544, 290] width 0 height 6
radio input "true"
click at [546, 361] on button "Next" at bounding box center [544, 371] width 110 height 27
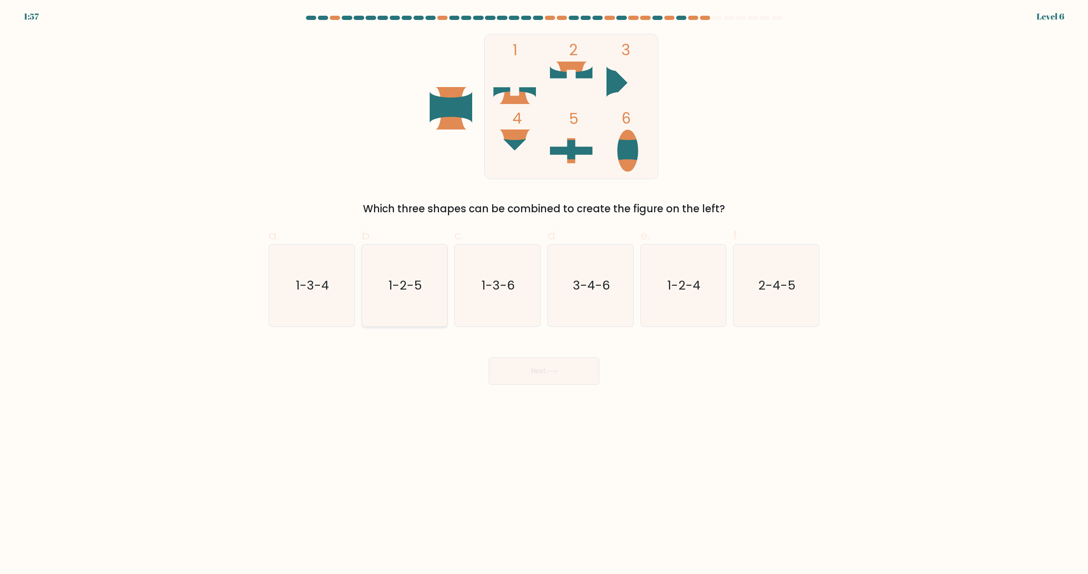
click at [399, 295] on icon "1-2-5" at bounding box center [404, 286] width 82 height 82
click at [544, 293] on input "b. 1-2-5" at bounding box center [544, 290] width 0 height 6
radio input "true"
click at [549, 376] on button "Next" at bounding box center [544, 371] width 110 height 27
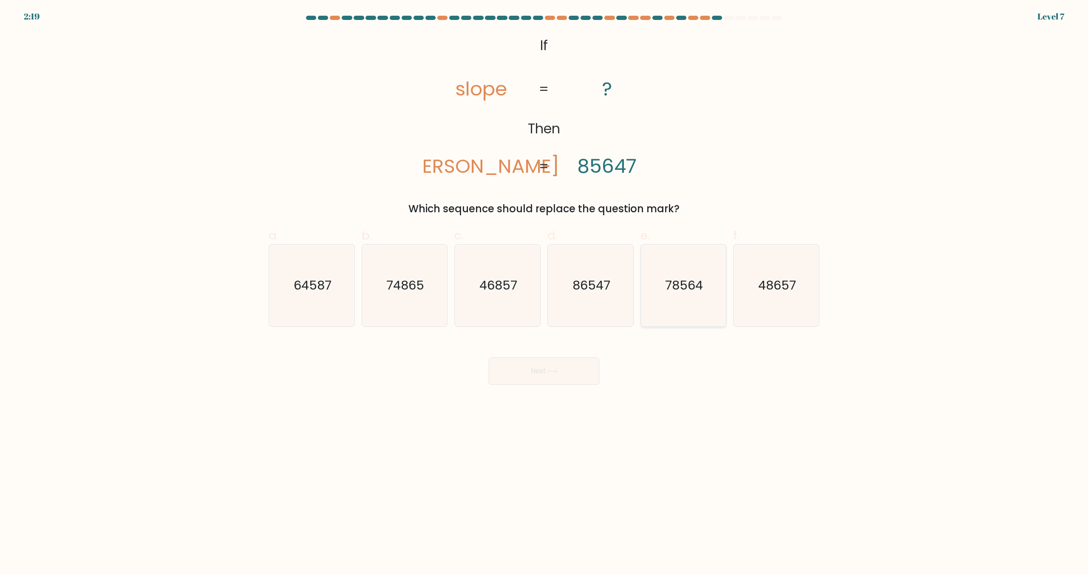
drag, startPoint x: 725, startPoint y: 285, endPoint x: 703, endPoint y: 292, distance: 22.7
click at [723, 283] on div "78564" at bounding box center [683, 285] width 86 height 83
click at [544, 287] on input "e. 78564" at bounding box center [544, 290] width 0 height 6
radio input "true"
click at [576, 371] on button "Next" at bounding box center [544, 371] width 110 height 27
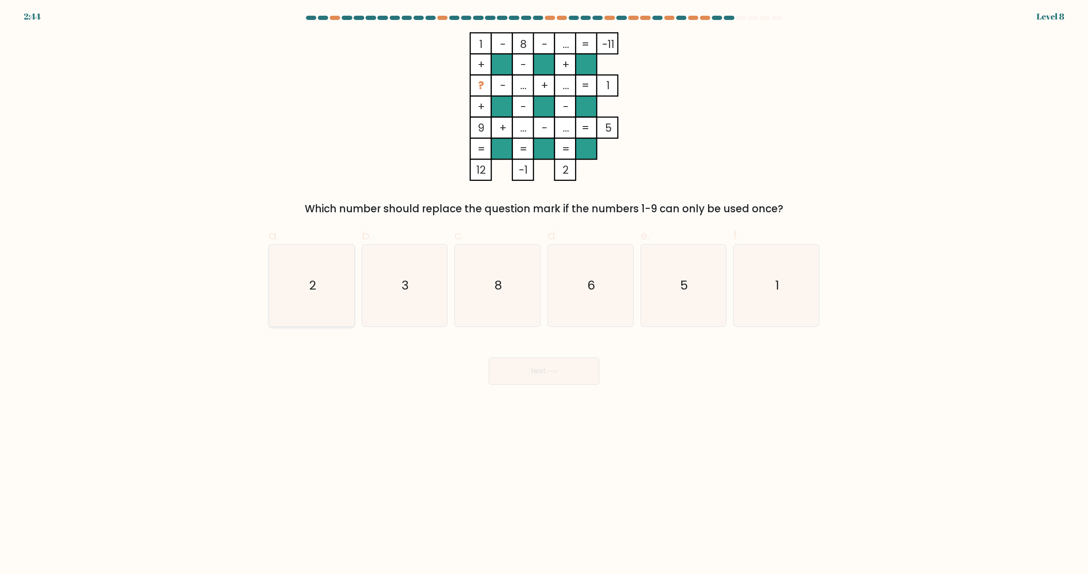
click at [303, 273] on icon "2" at bounding box center [312, 286] width 82 height 82
click at [544, 287] on input "a. 2" at bounding box center [544, 290] width 0 height 6
radio input "true"
click at [501, 368] on button "Next" at bounding box center [544, 371] width 110 height 27
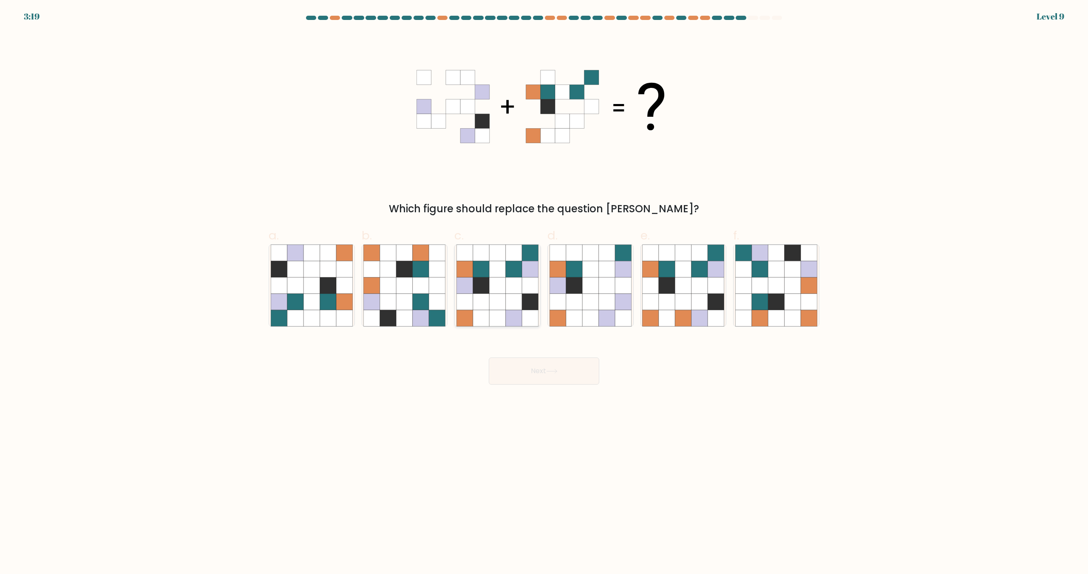
drag, startPoint x: 493, startPoint y: 258, endPoint x: 499, endPoint y: 298, distance: 40.4
click at [492, 260] on icon at bounding box center [497, 253] width 16 height 16
click at [544, 287] on input "c." at bounding box center [544, 290] width 0 height 6
radio input "true"
click at [514, 367] on button "Next" at bounding box center [544, 371] width 110 height 27
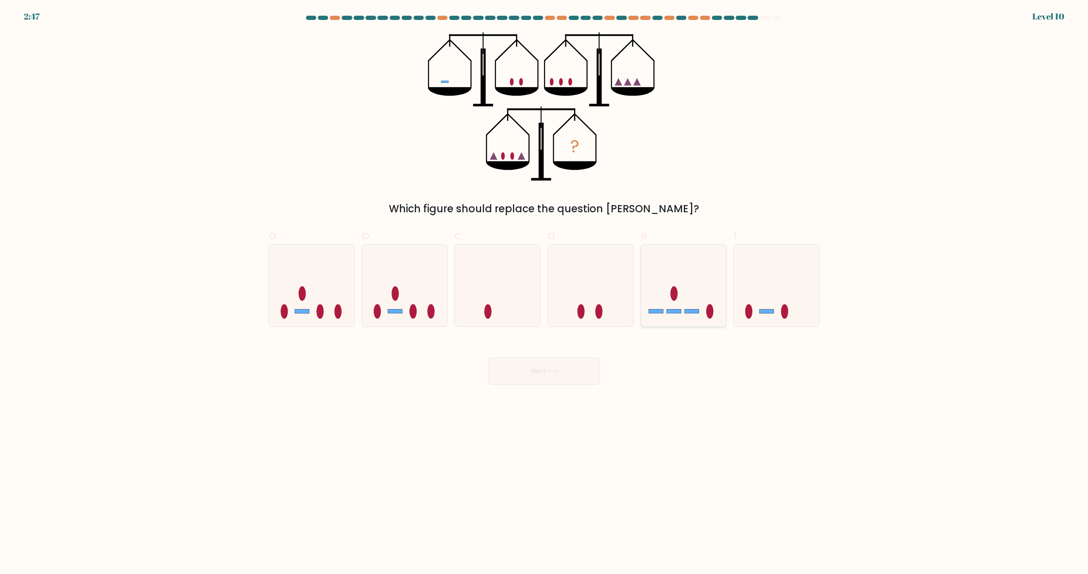
click at [679, 278] on icon at bounding box center [683, 286] width 85 height 71
click at [544, 287] on input "e." at bounding box center [544, 290] width 0 height 6
radio input "true"
click at [583, 373] on button "Next" at bounding box center [544, 371] width 110 height 27
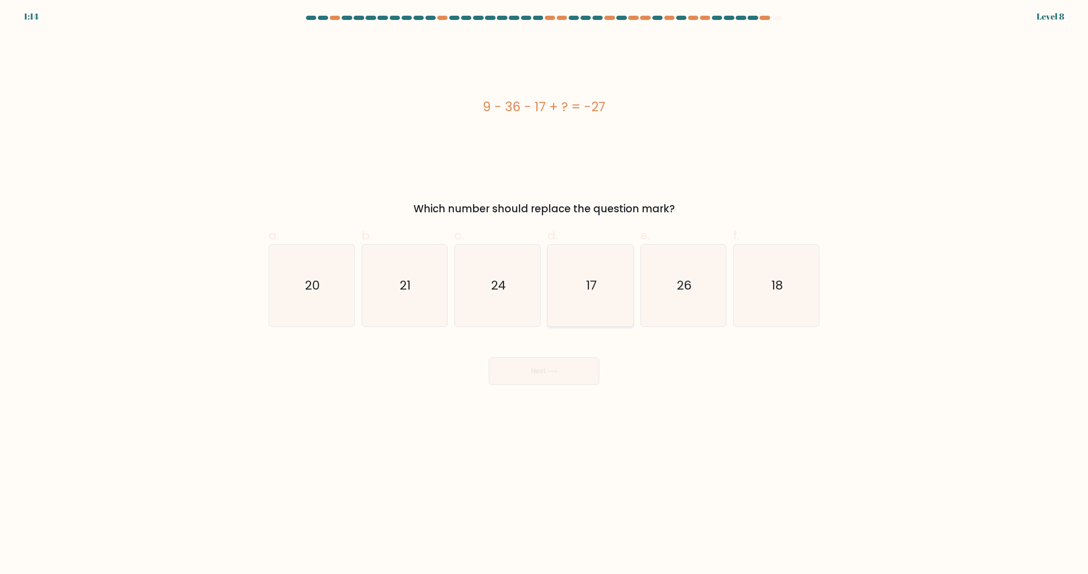
click at [619, 295] on icon "17" at bounding box center [590, 286] width 82 height 82
click at [544, 293] on input "d. 17" at bounding box center [544, 290] width 0 height 6
radio input "true"
click at [556, 368] on button "Next" at bounding box center [544, 371] width 110 height 27
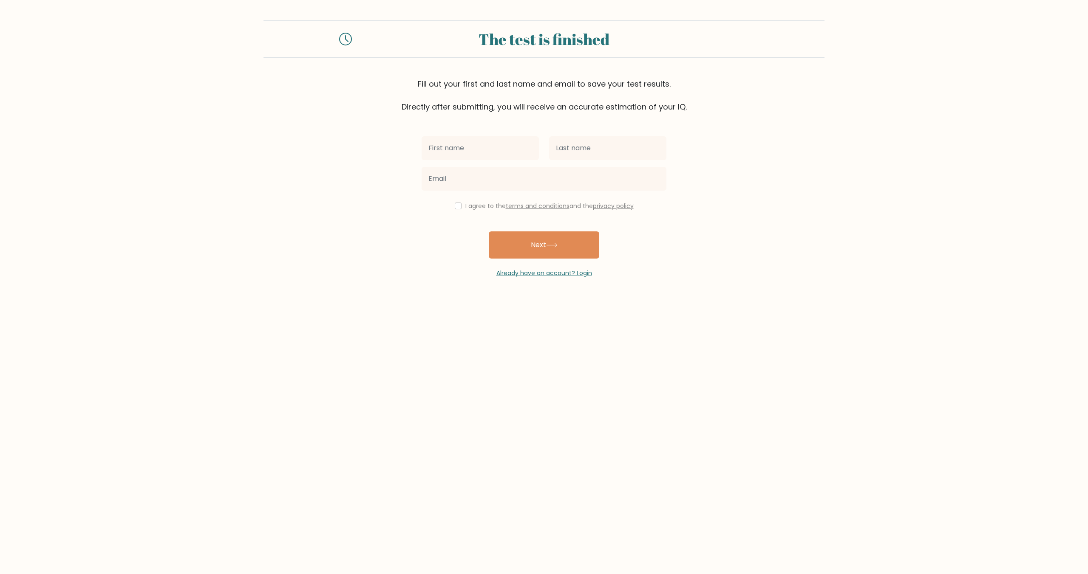
click at [479, 154] on input "text" at bounding box center [479, 148] width 117 height 24
type input "Jon"
